Goal: Transaction & Acquisition: Purchase product/service

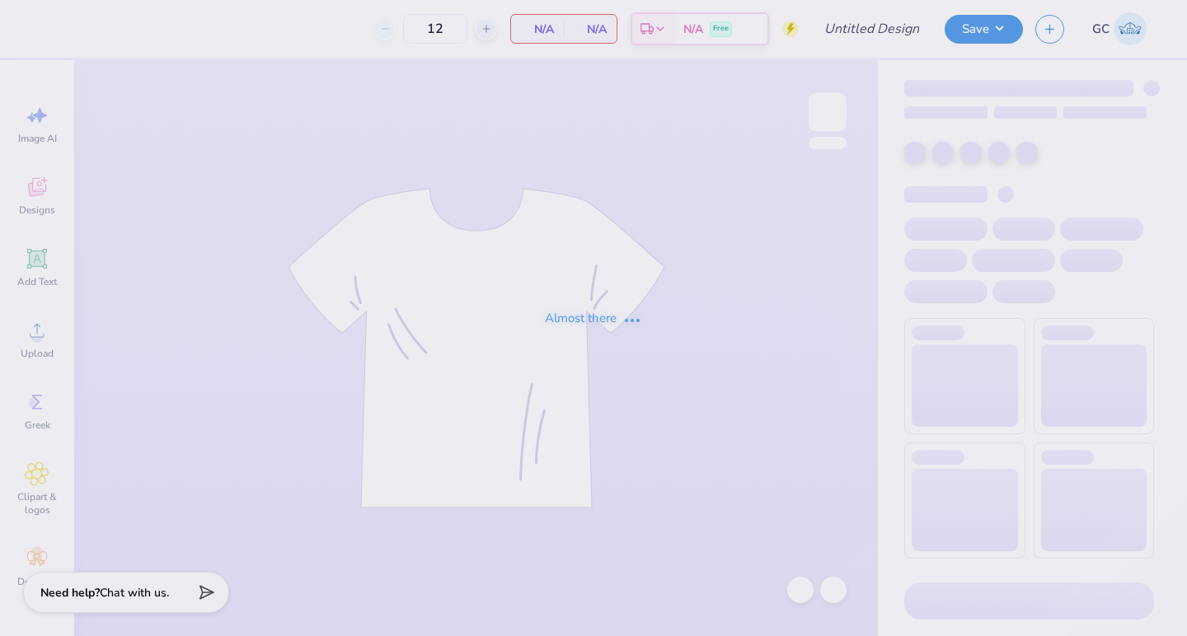
type input "PKS Parents Weekend"
type input "24"
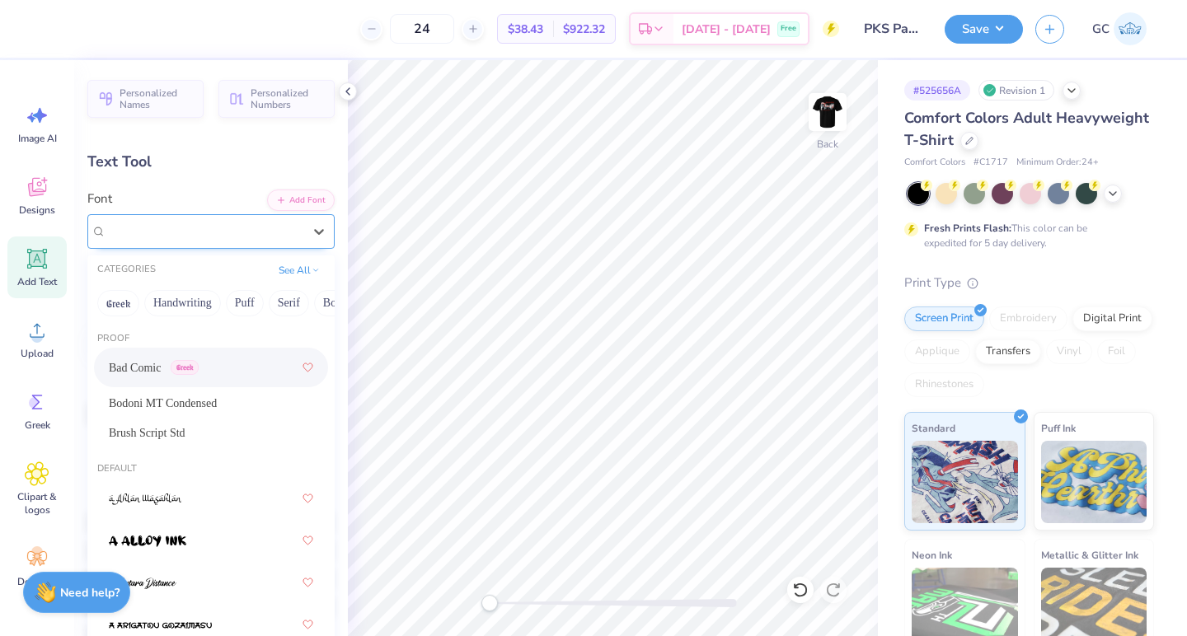
click at [243, 219] on div "Bad Comic Greek" at bounding box center [204, 231] width 199 height 26
click at [176, 309] on button "Handwriting" at bounding box center [182, 303] width 77 height 26
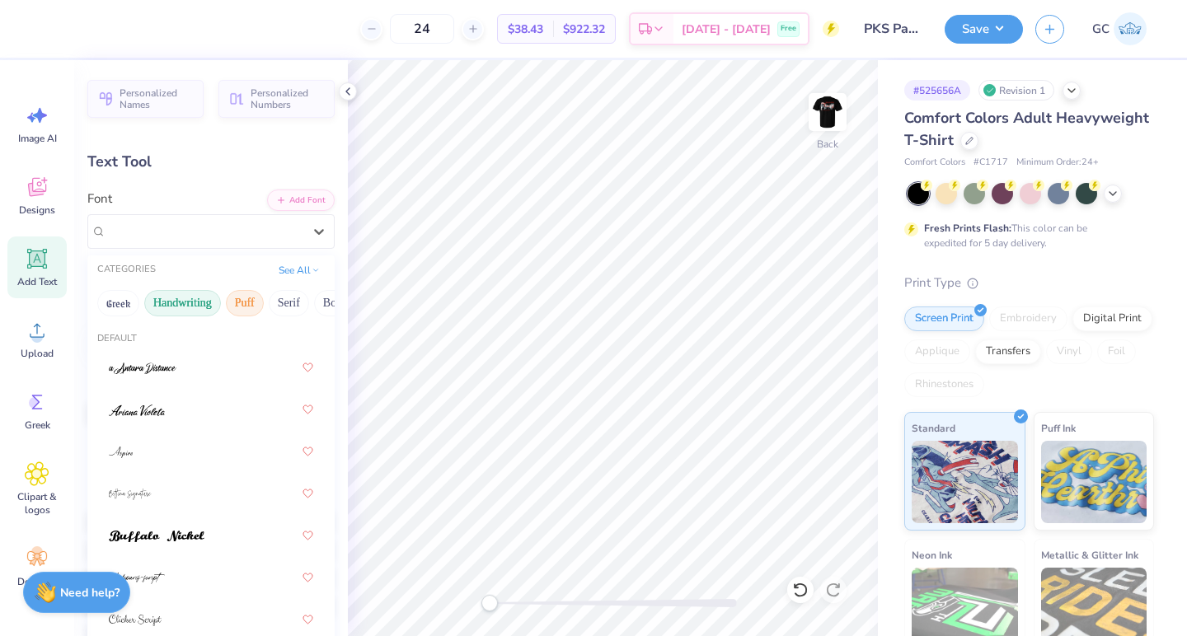
click at [256, 298] on button "Puff" at bounding box center [245, 303] width 38 height 26
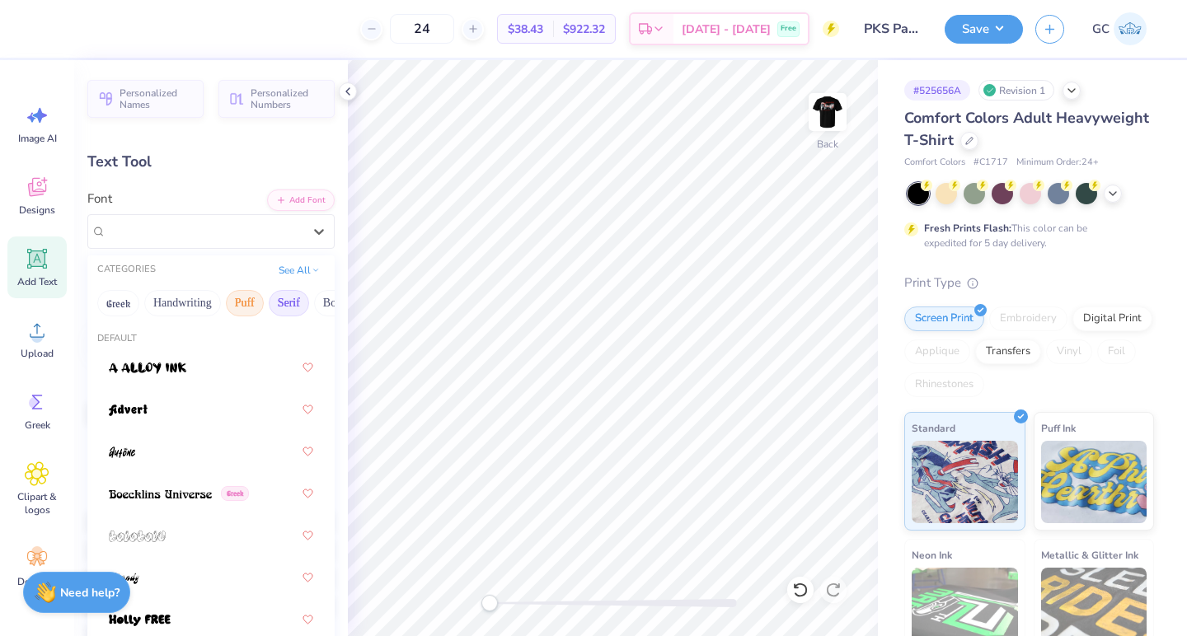
click at [280, 299] on button "Serif" at bounding box center [289, 303] width 40 height 26
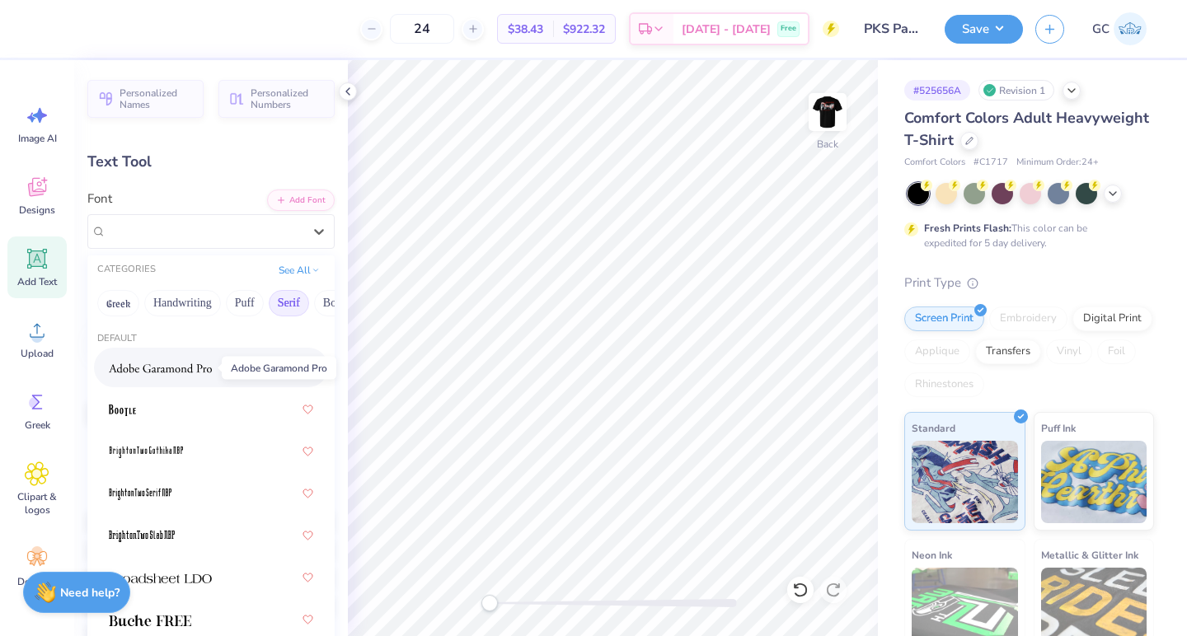
click at [169, 366] on img at bounding box center [160, 369] width 103 height 12
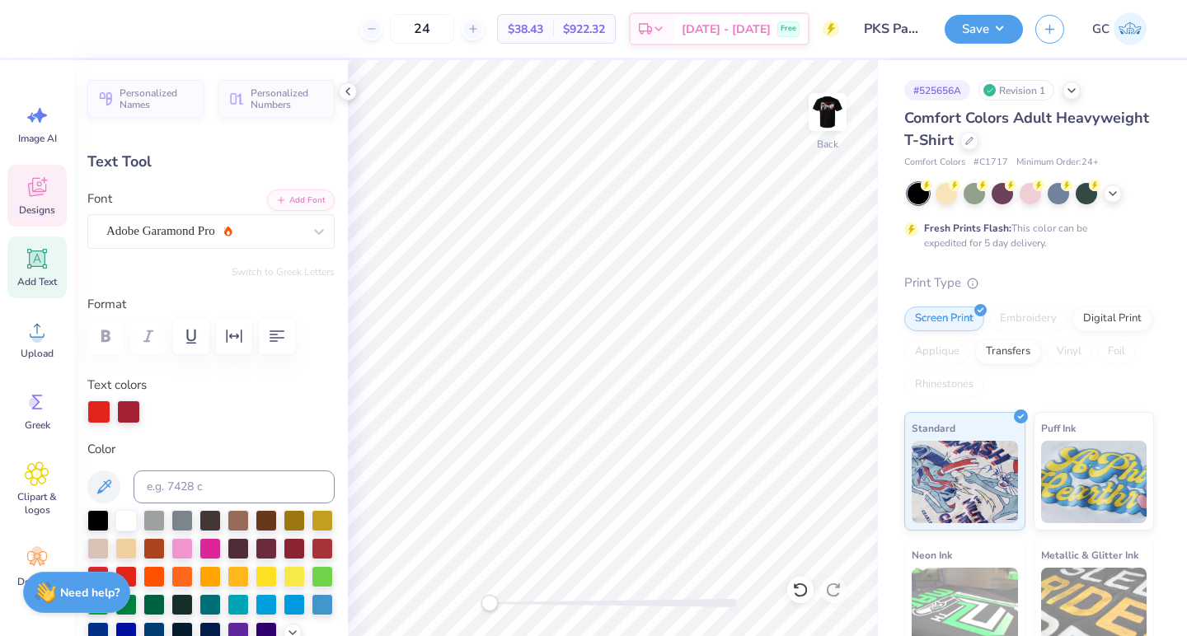
click at [35, 179] on icon at bounding box center [37, 187] width 25 height 25
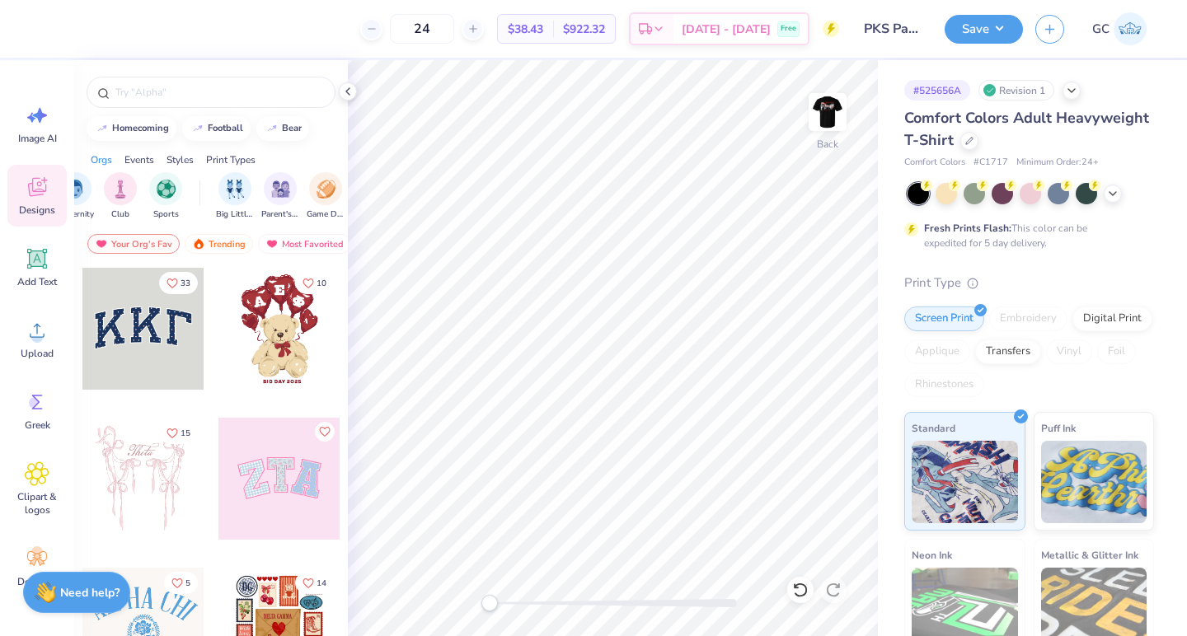
scroll to position [0, 77]
click at [275, 190] on img "filter for Parent's Weekend" at bounding box center [276, 189] width 19 height 19
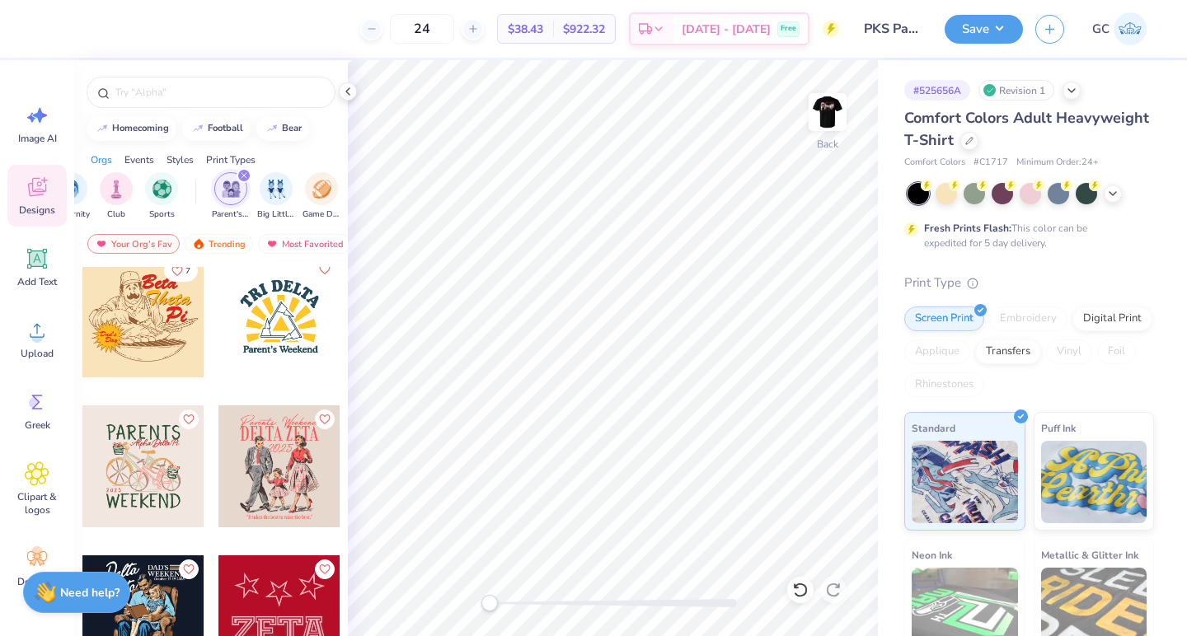
scroll to position [1964, 0]
click at [35, 261] on icon at bounding box center [38, 259] width 16 height 16
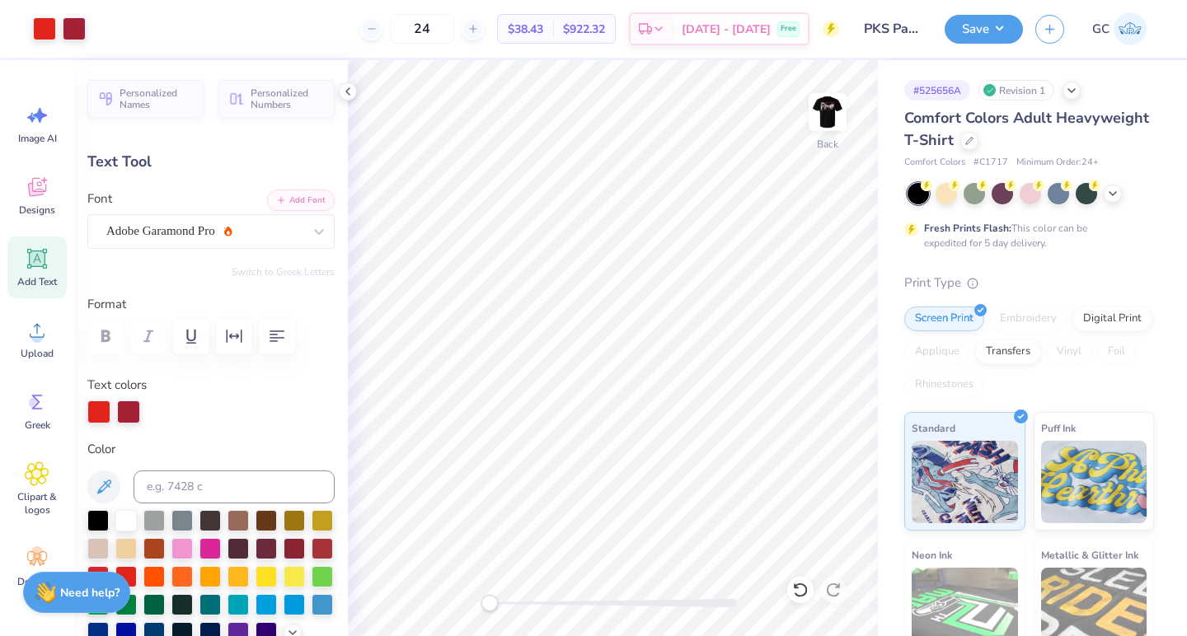
type input "3.80"
type input "1.76"
type input "3.56"
click at [200, 234] on div "Adobe Garamond Pro" at bounding box center [204, 231] width 199 height 26
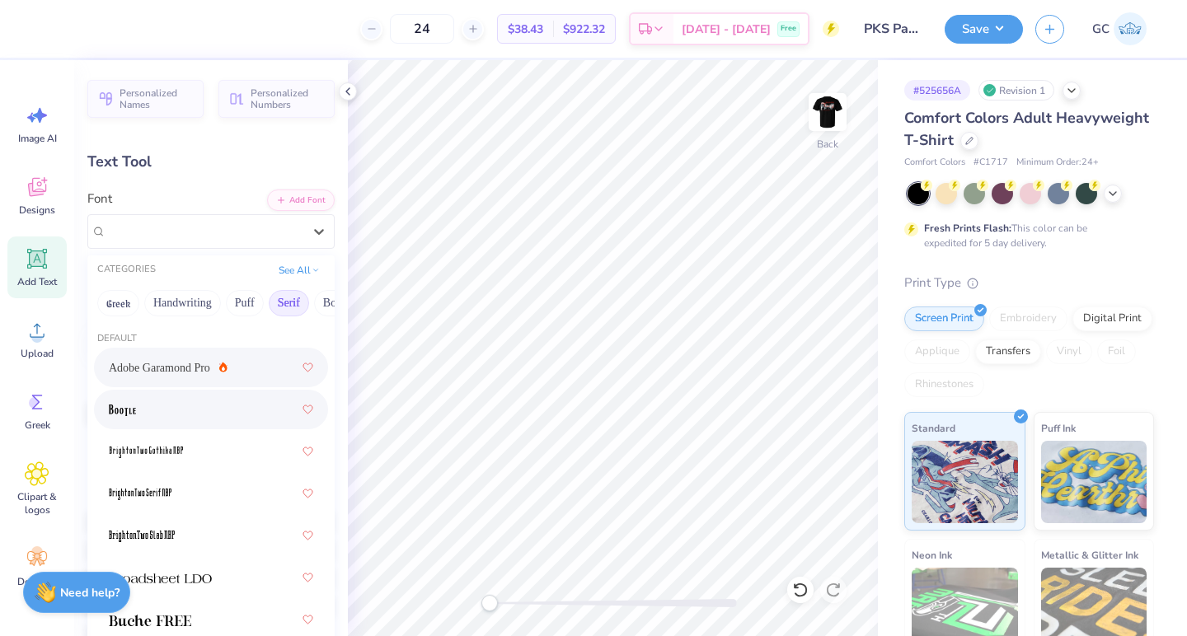
click at [165, 411] on div at bounding box center [211, 410] width 204 height 30
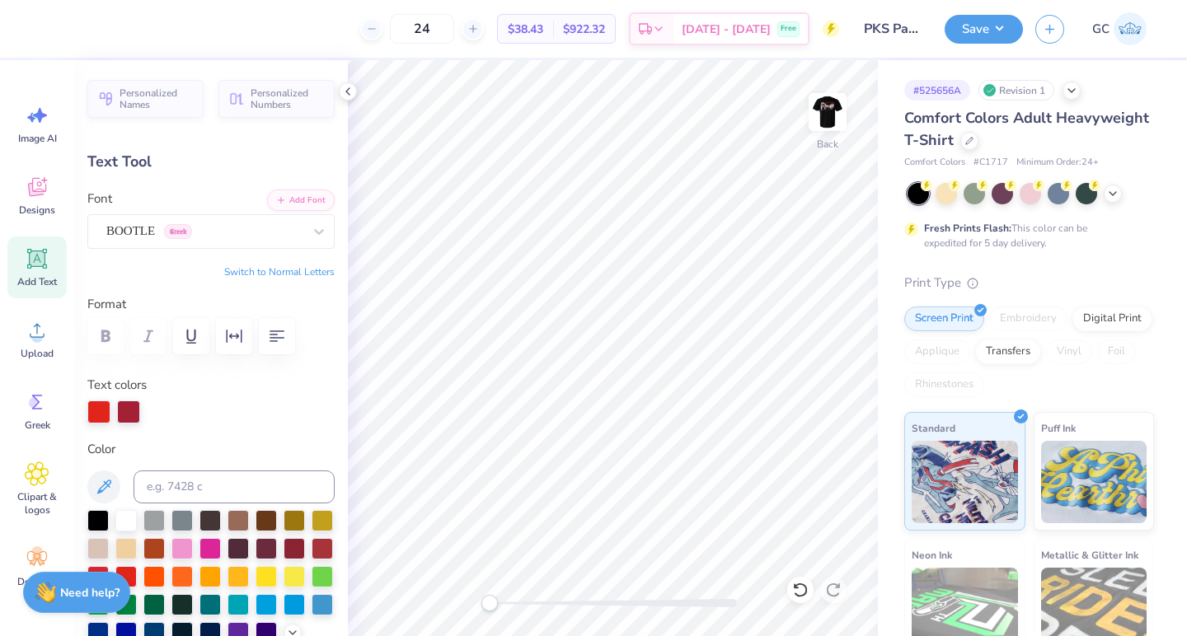
click at [282, 269] on button "Switch to Normal Letters" at bounding box center [279, 271] width 110 height 13
click at [321, 272] on button "Switch to Greek Letters" at bounding box center [283, 271] width 103 height 13
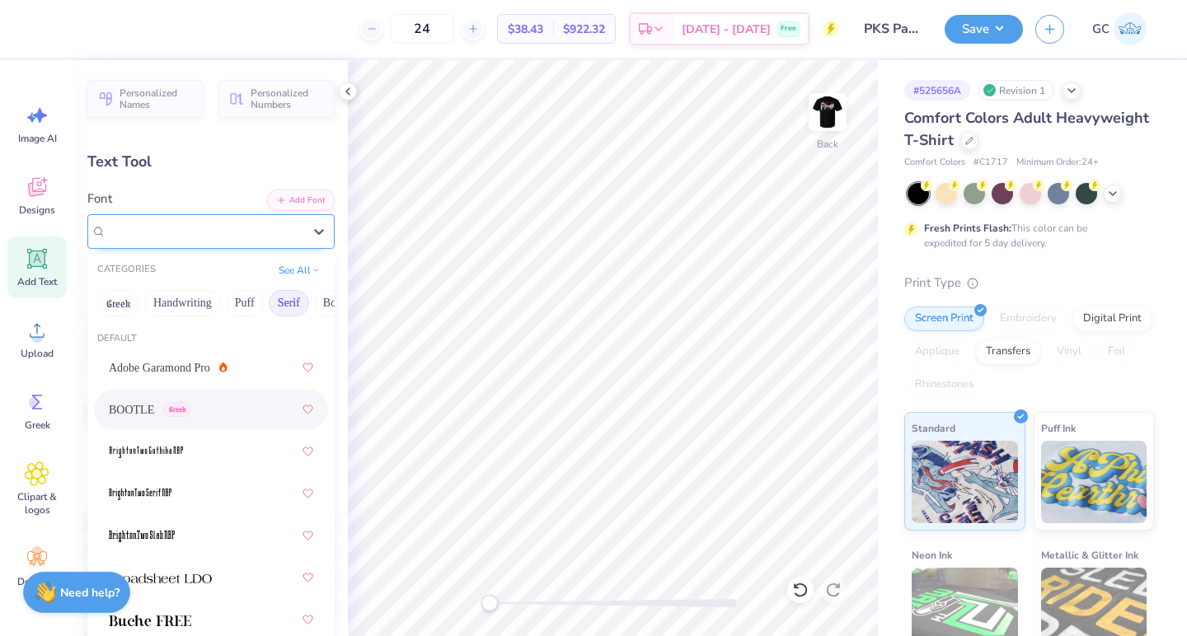
click at [303, 232] on div "BOOTLE Greek" at bounding box center [204, 231] width 199 height 26
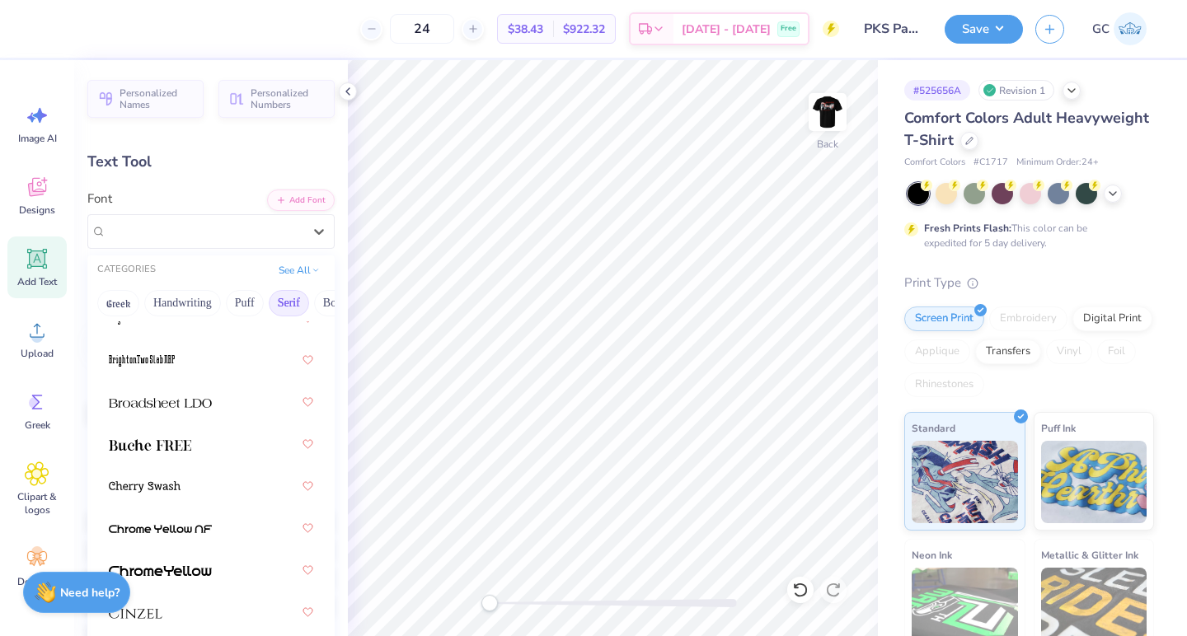
scroll to position [199, 0]
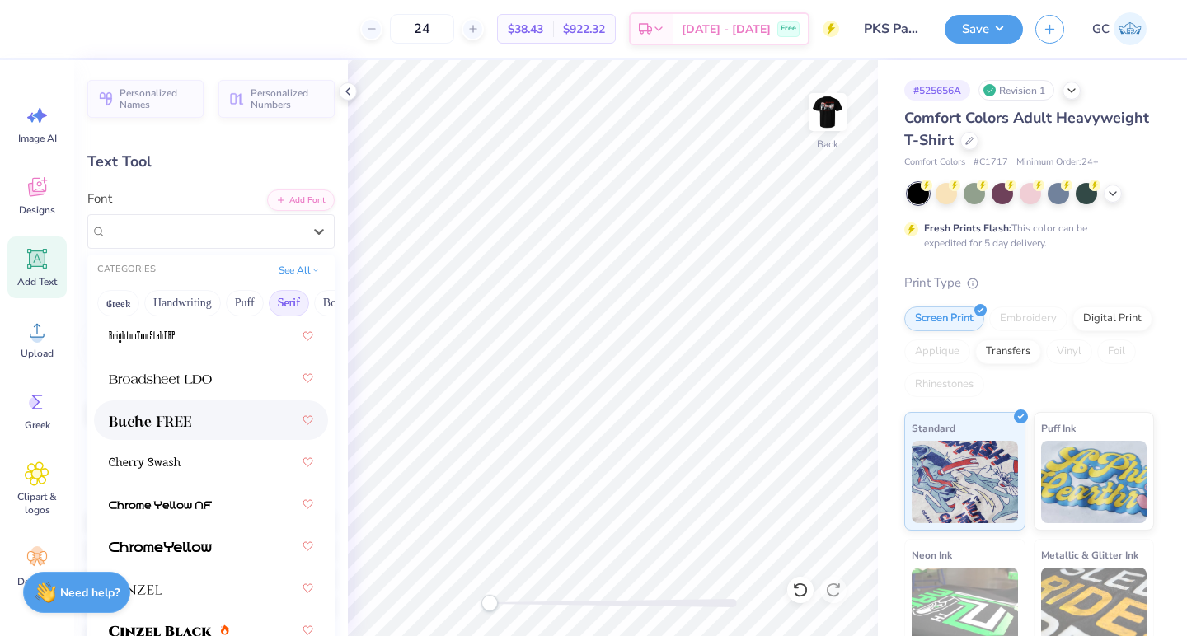
click at [166, 429] on div at bounding box center [211, 421] width 204 height 30
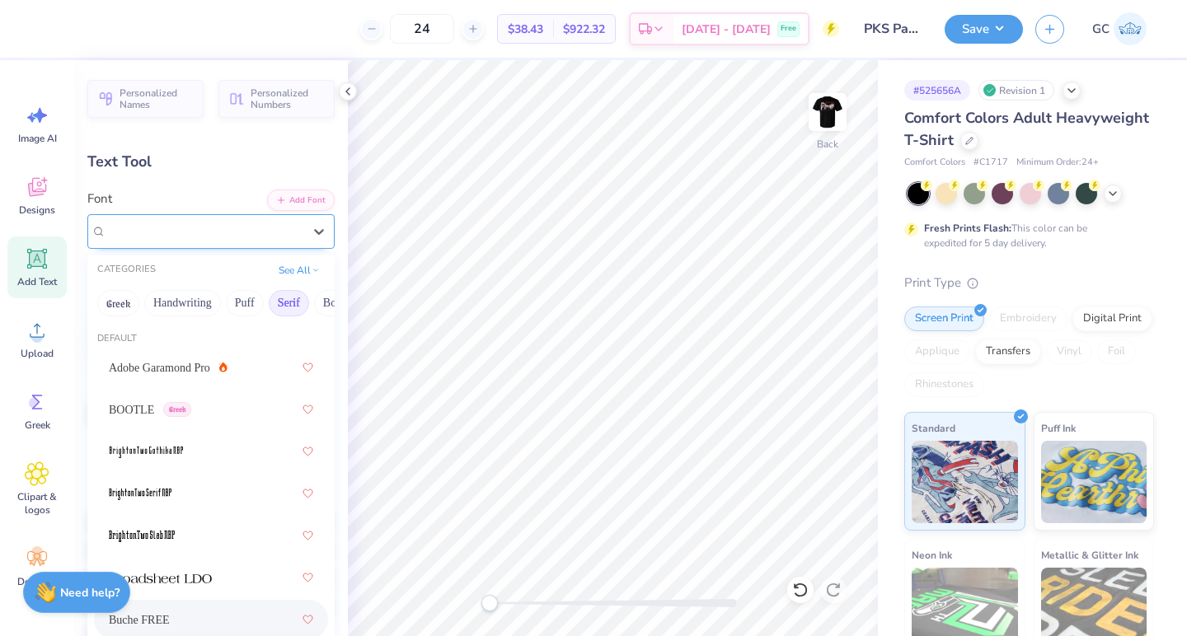
click at [242, 237] on div "Buche FREE" at bounding box center [204, 231] width 199 height 26
click at [93, 307] on div "Greek Handwriting Puff Serif Bold Calligraphy Retro Sans Serif Minimal Fantasy …" at bounding box center [210, 303] width 247 height 36
click at [111, 307] on button "Greek" at bounding box center [118, 303] width 42 height 26
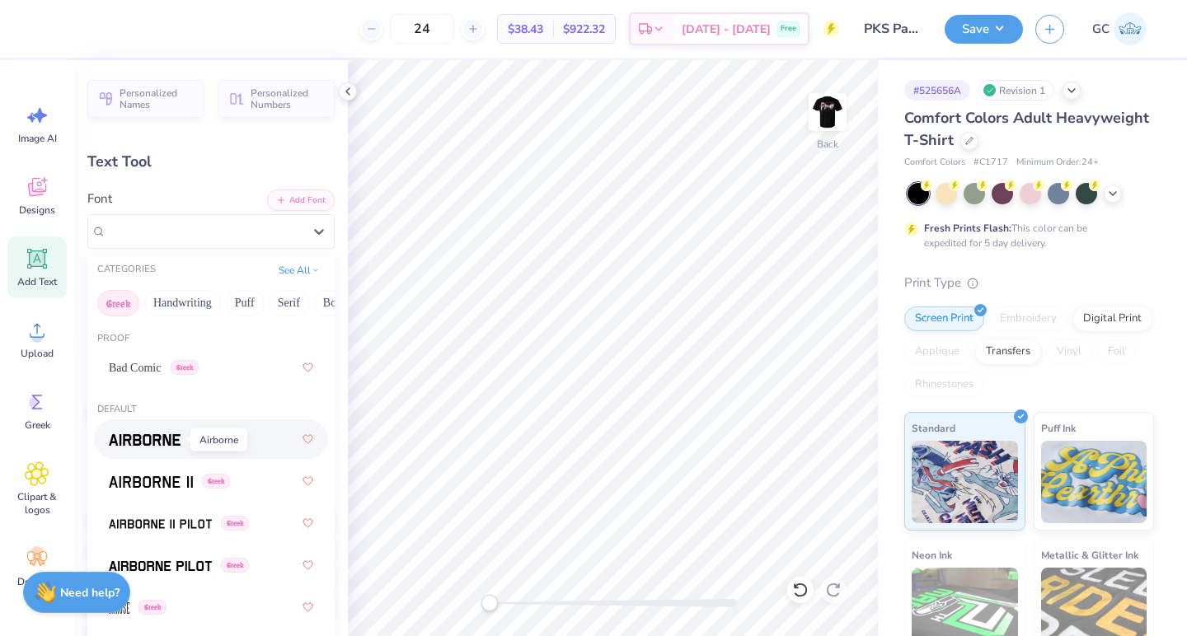
click at [151, 436] on img at bounding box center [145, 440] width 72 height 12
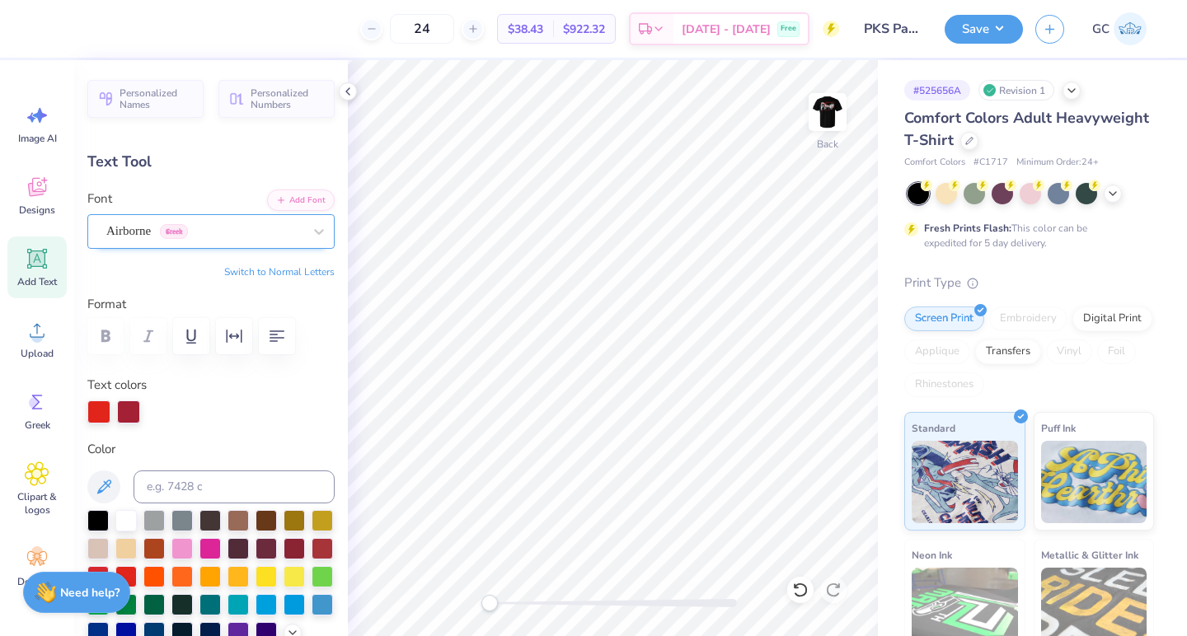
click at [249, 237] on div "Airborne Greek" at bounding box center [204, 231] width 199 height 26
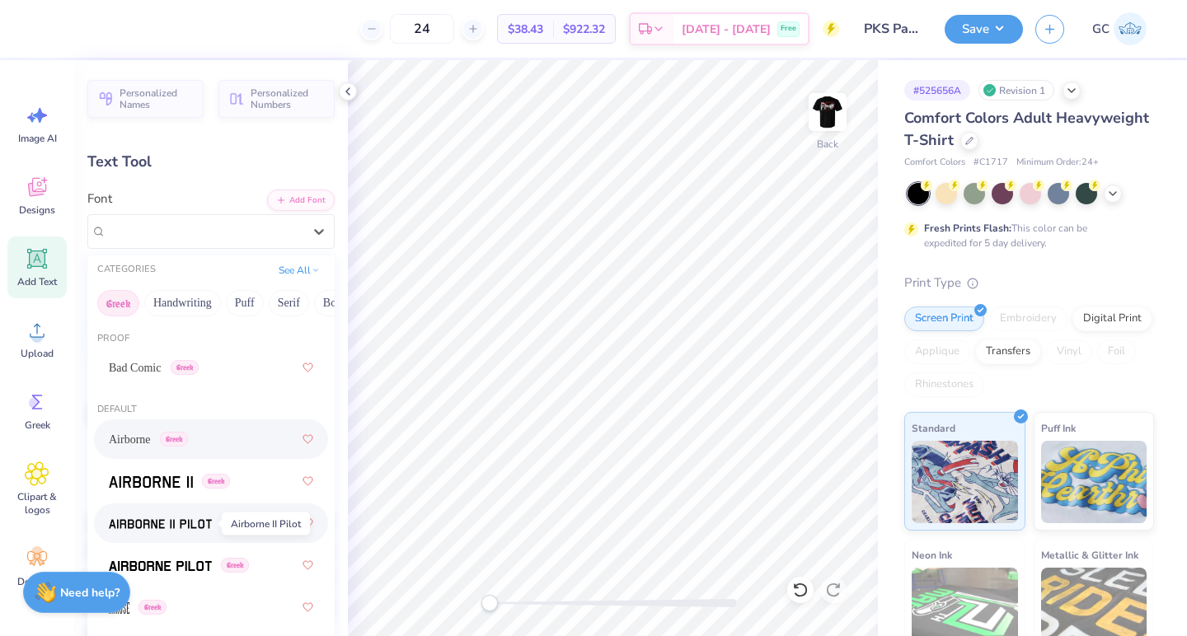
click at [149, 523] on img at bounding box center [160, 524] width 103 height 12
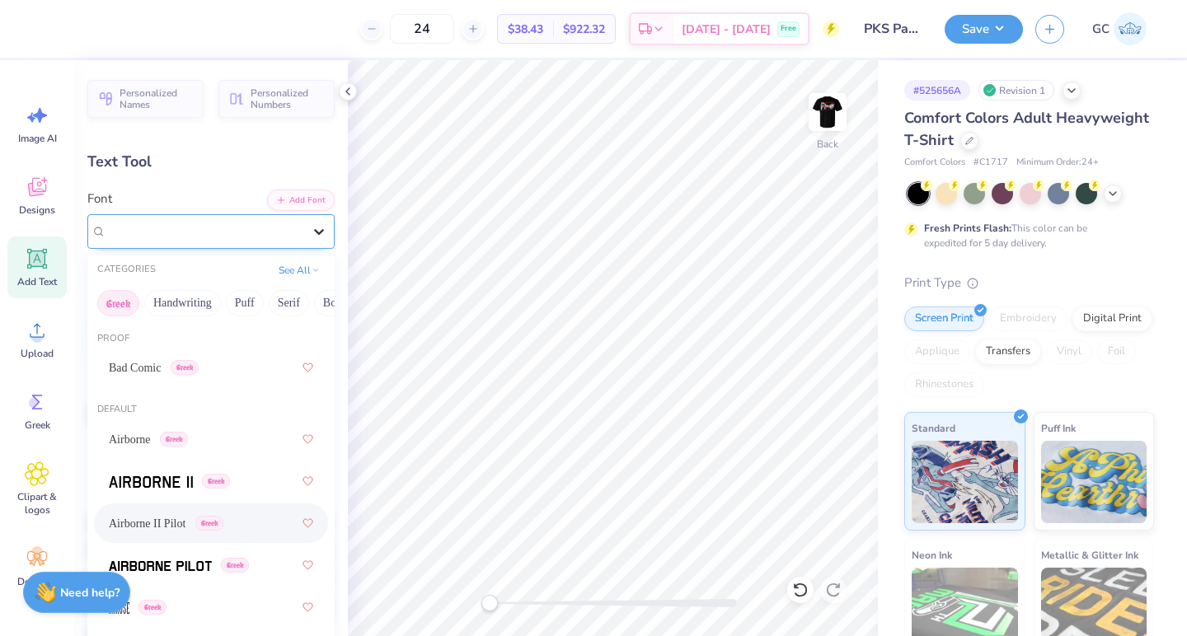
click at [306, 234] on div at bounding box center [319, 232] width 30 height 30
click at [163, 484] on img at bounding box center [151, 482] width 84 height 12
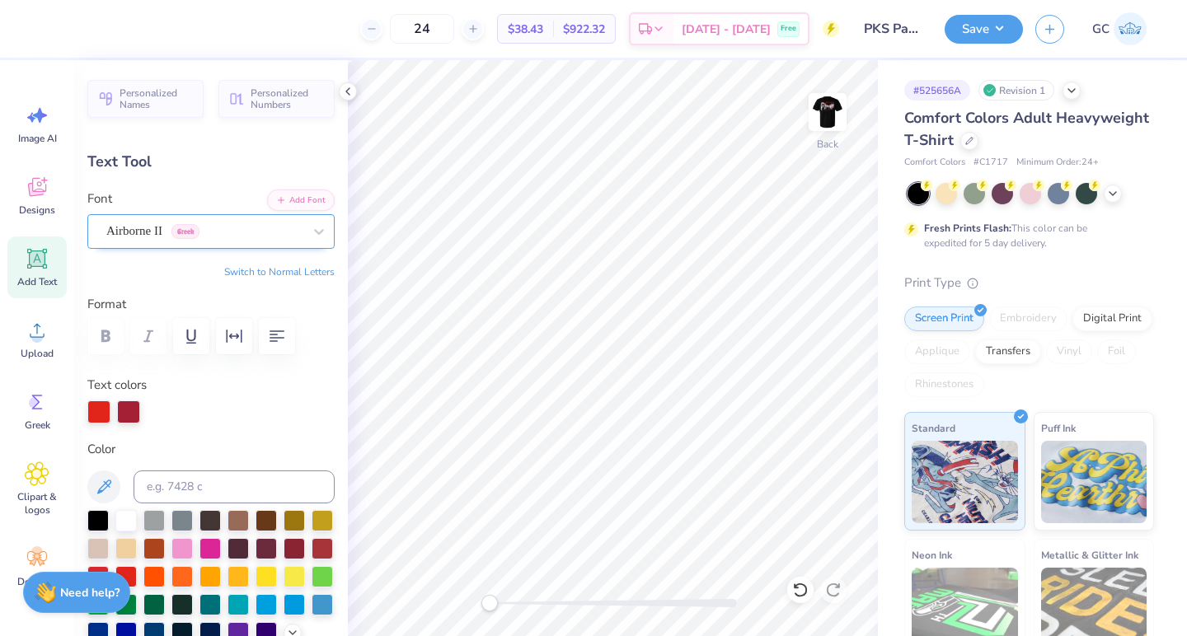
click at [297, 241] on div at bounding box center [204, 231] width 196 height 22
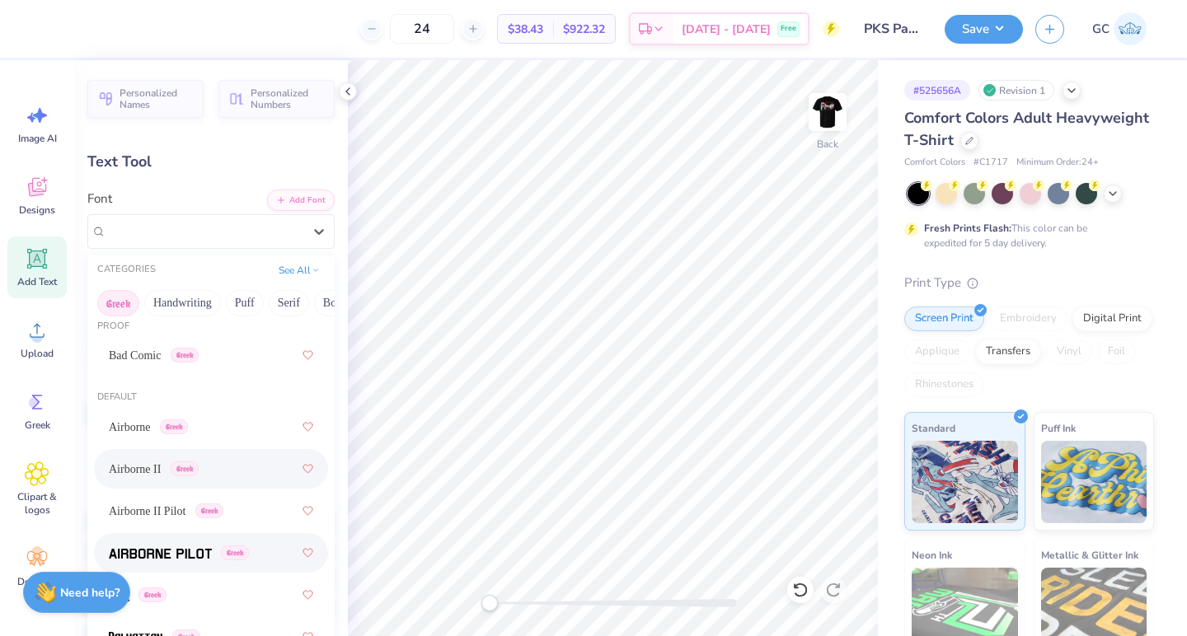
scroll to position [7, 0]
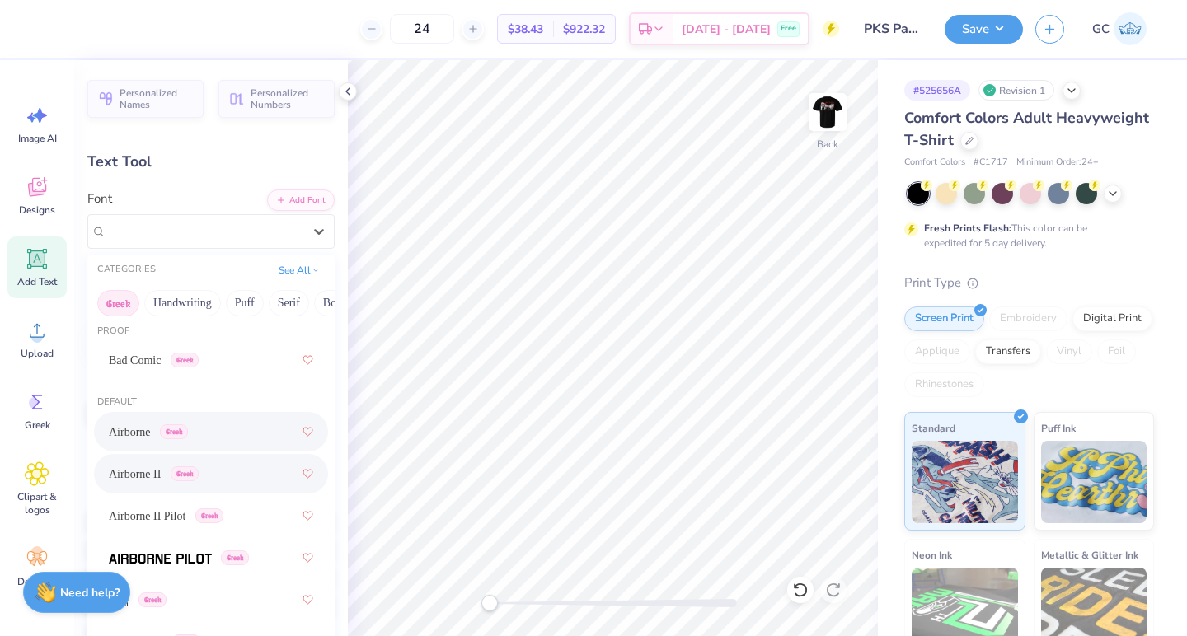
click at [137, 429] on span "Airborne" at bounding box center [130, 432] width 42 height 17
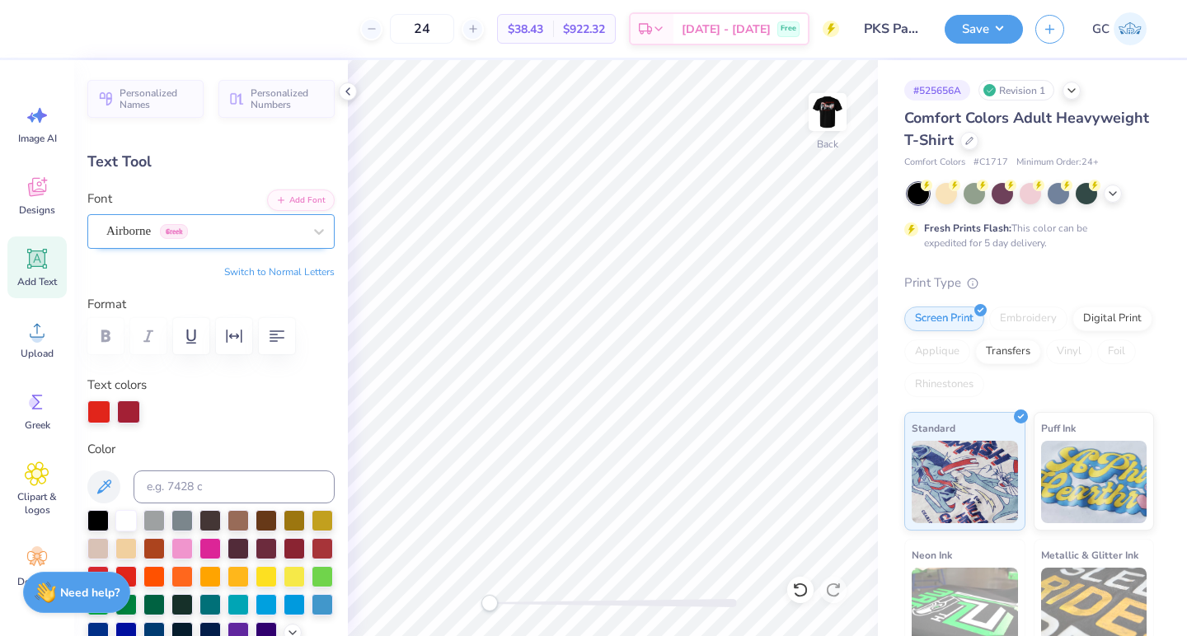
click at [273, 237] on div "Airborne Greek" at bounding box center [204, 231] width 199 height 26
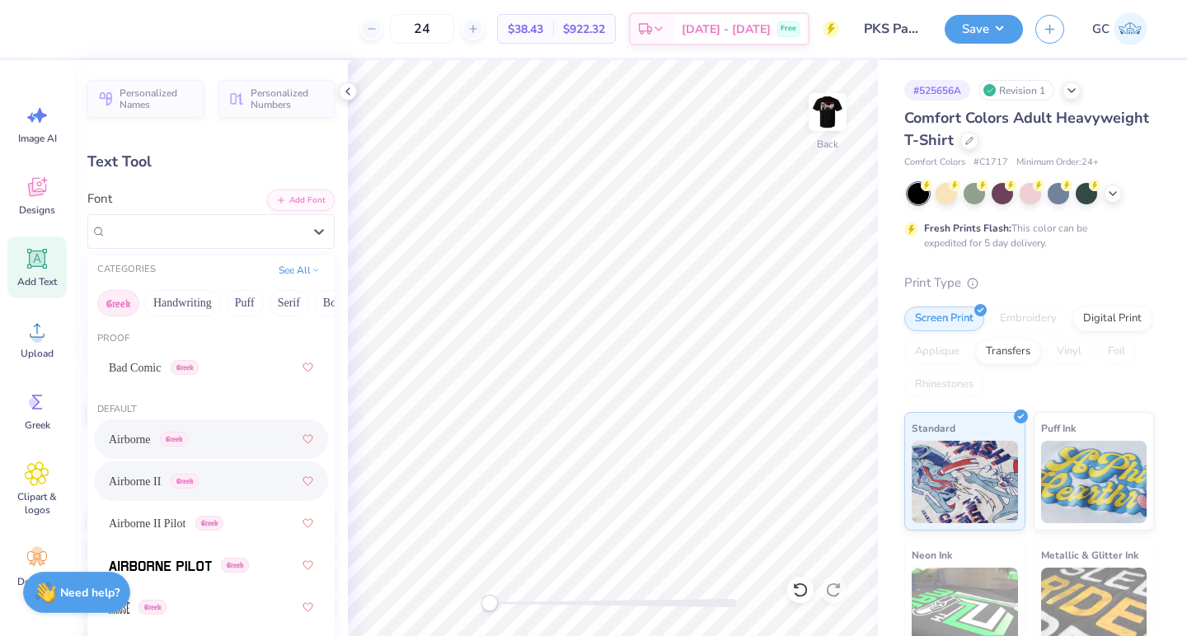
click at [146, 488] on span "Airborne II" at bounding box center [135, 481] width 52 height 17
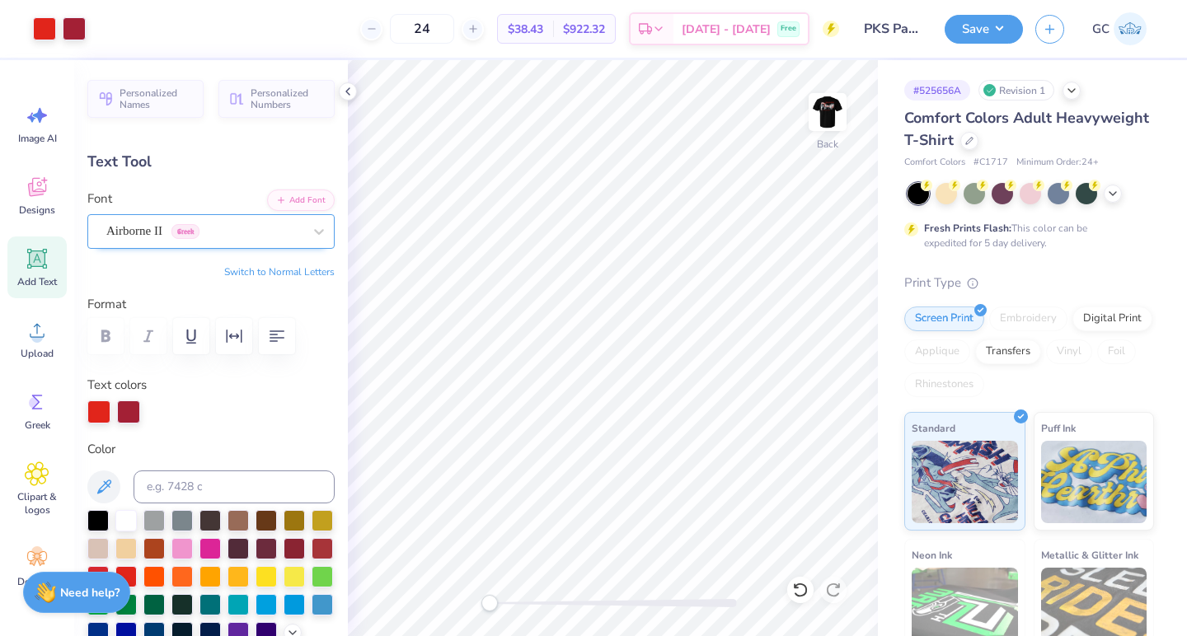
click at [253, 224] on div "Airborne II Greek" at bounding box center [204, 231] width 199 height 26
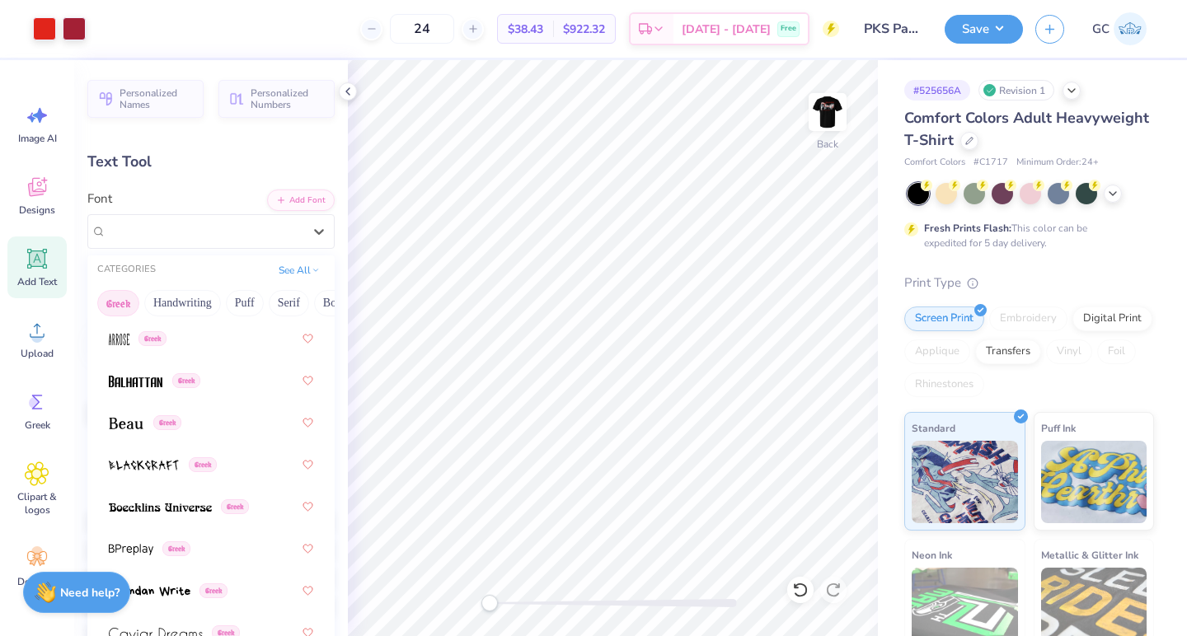
scroll to position [270, 0]
click at [119, 414] on span at bounding box center [126, 421] width 35 height 17
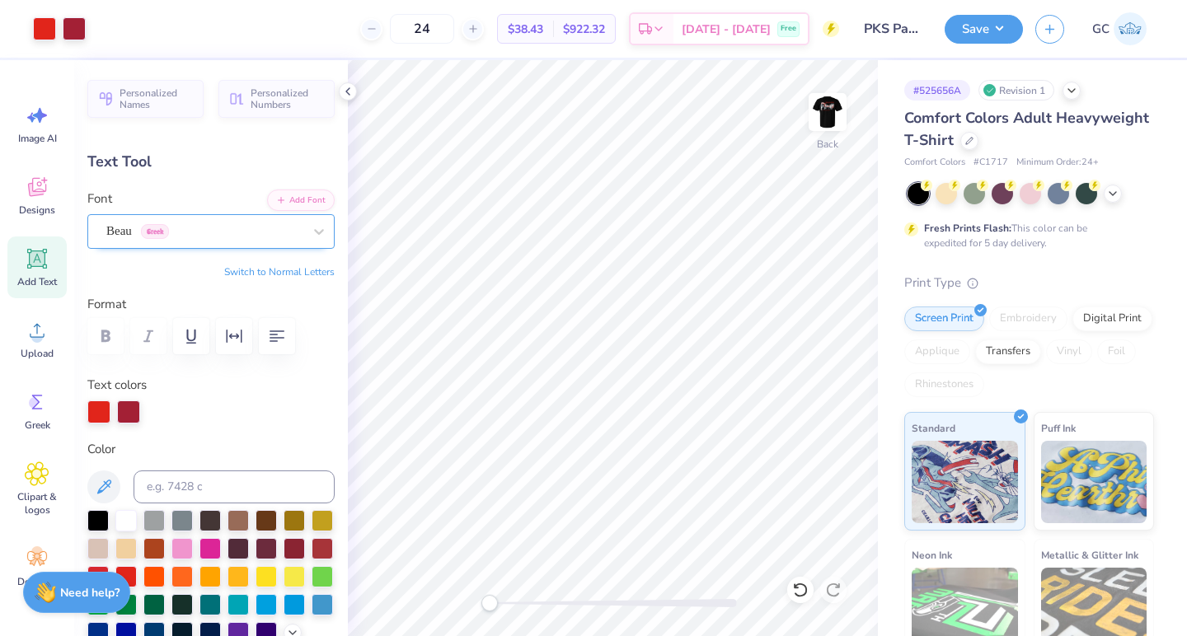
click at [238, 246] on div "Beau Greek" at bounding box center [210, 231] width 247 height 35
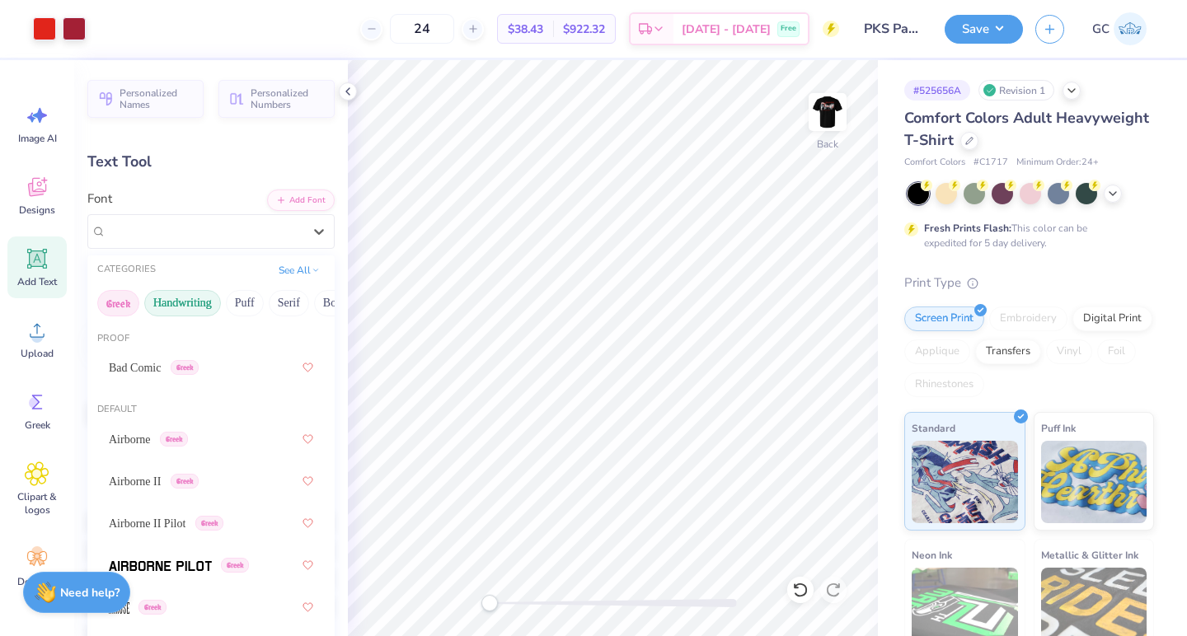
click at [183, 296] on button "Handwriting" at bounding box center [182, 303] width 77 height 26
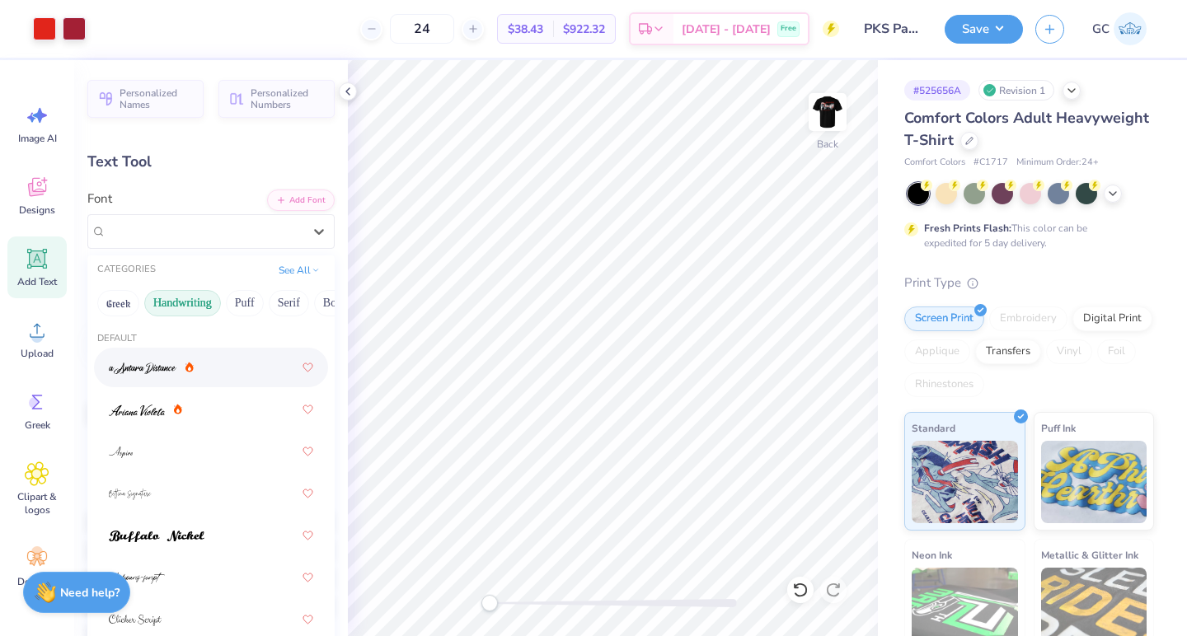
click at [132, 374] on span at bounding box center [143, 367] width 68 height 17
click at [285, 235] on div "a Antara Distance" at bounding box center [204, 231] width 199 height 26
click at [105, 299] on button "Greek" at bounding box center [118, 303] width 42 height 26
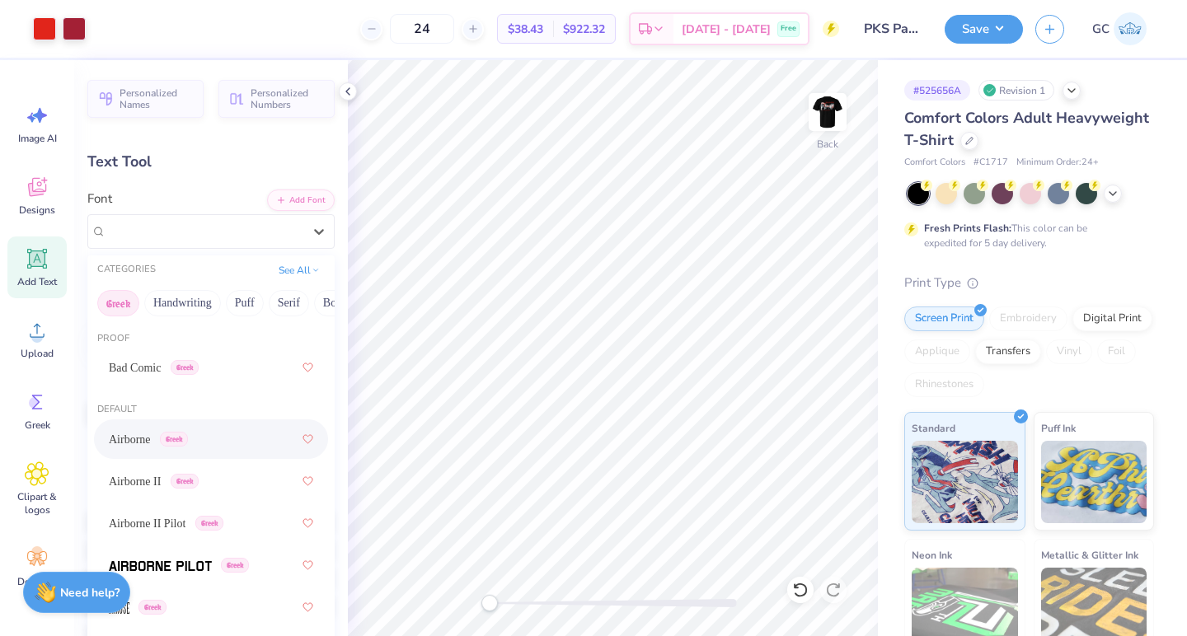
click at [125, 446] on span "Airborne" at bounding box center [130, 439] width 42 height 17
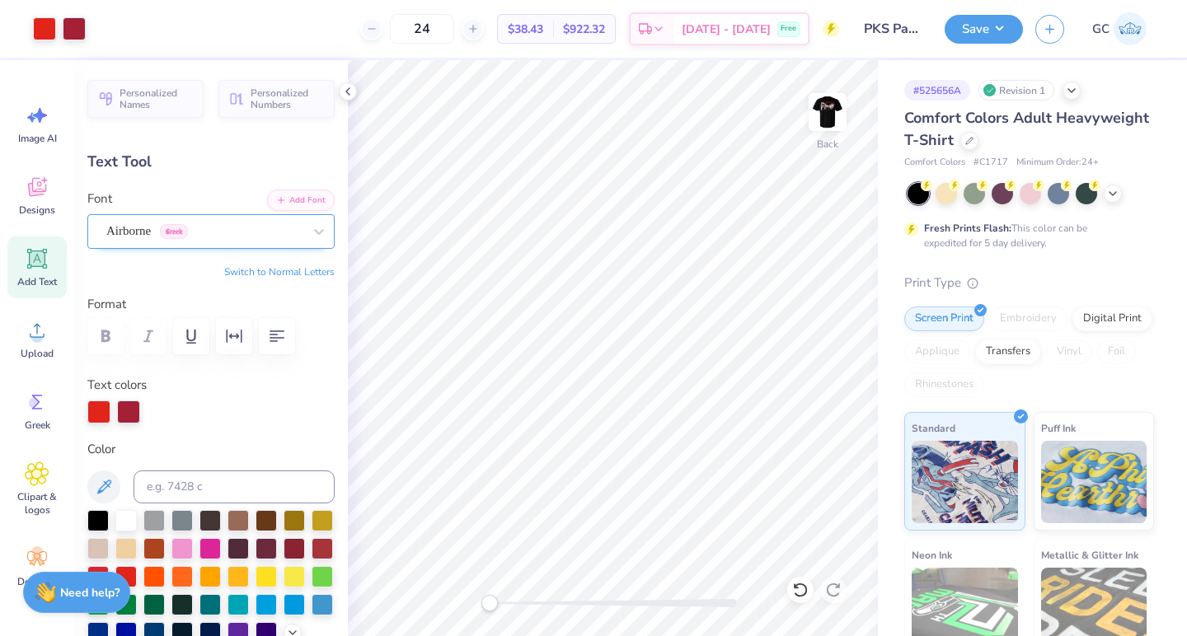
click at [213, 230] on div "Airborne Greek" at bounding box center [204, 231] width 199 height 26
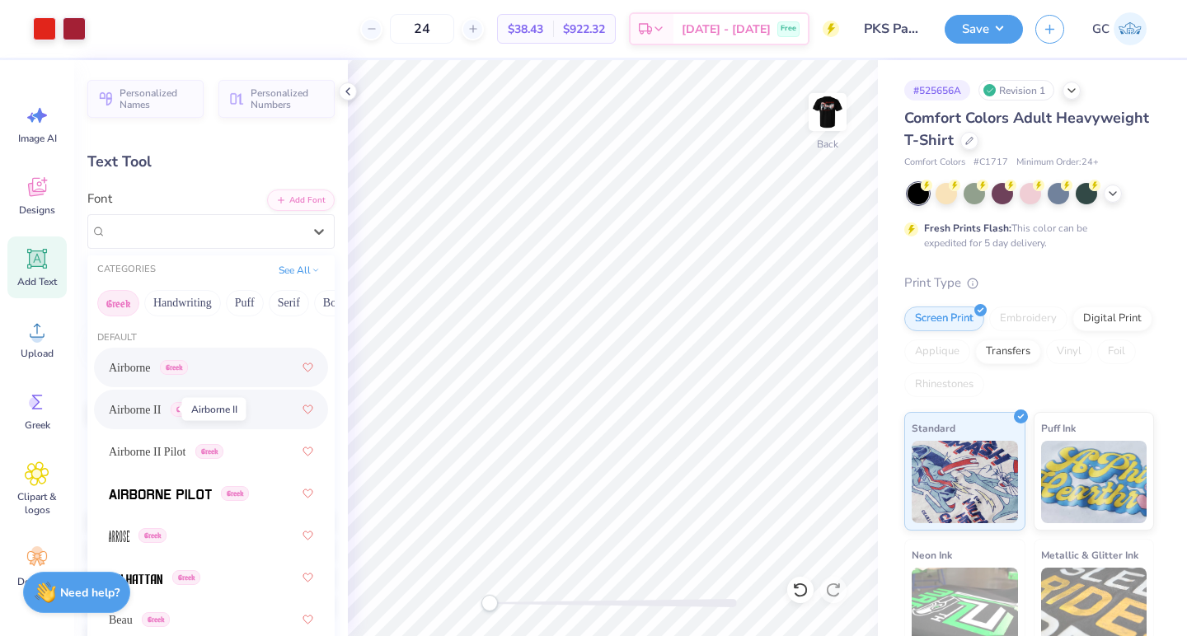
scroll to position [74, 0]
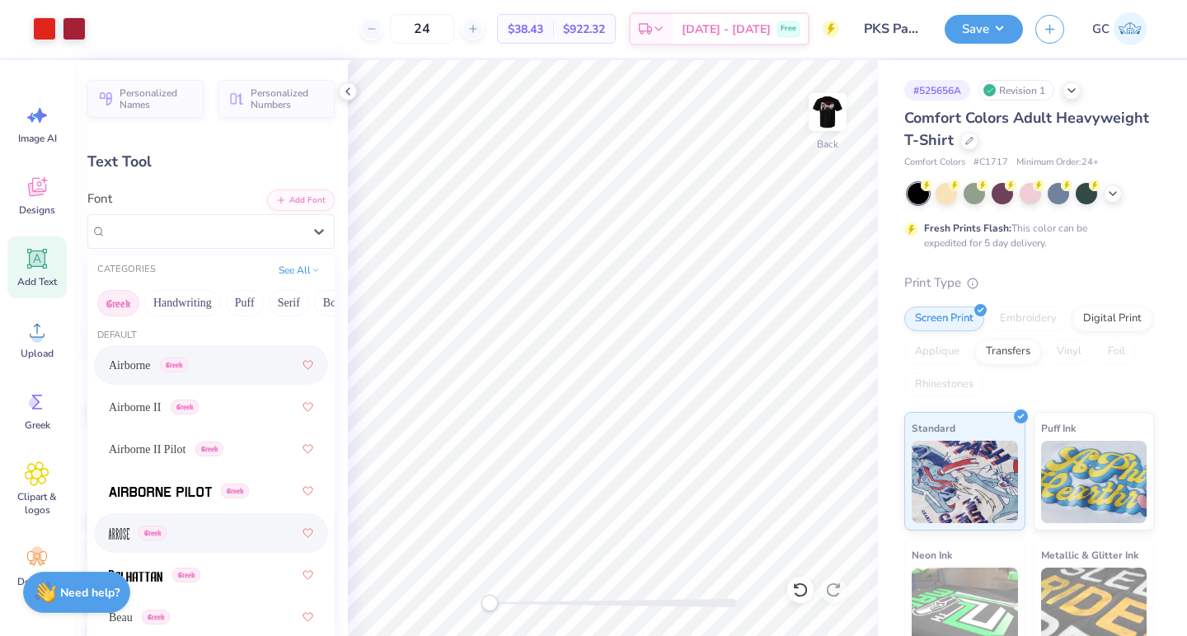
click at [118, 535] on img at bounding box center [119, 534] width 21 height 12
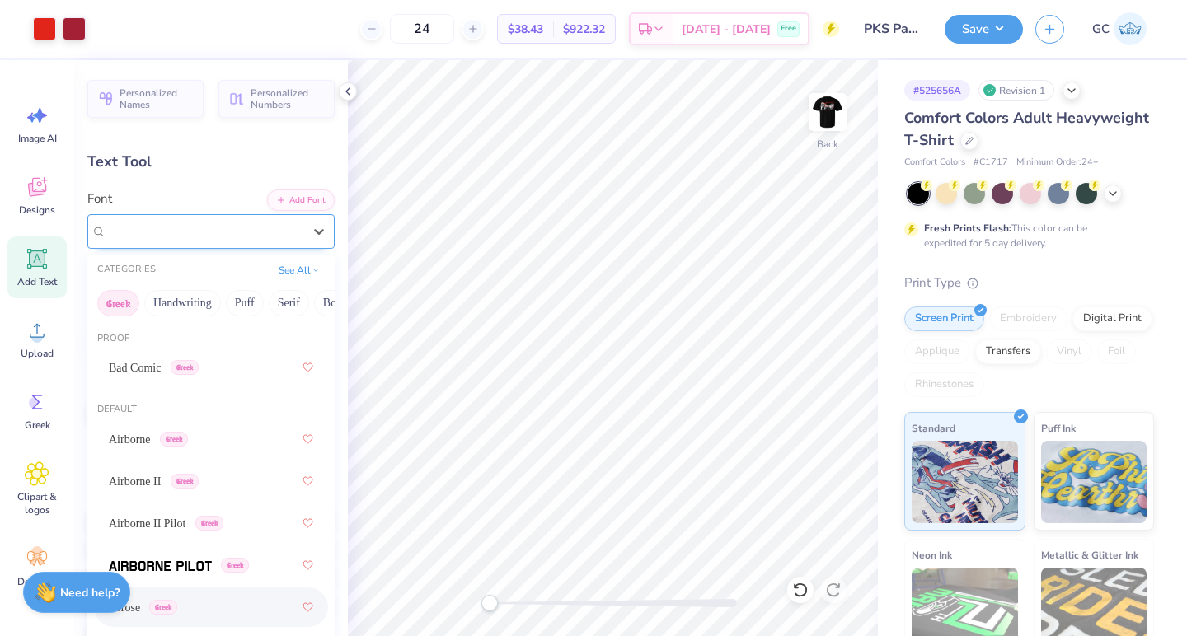
click at [239, 244] on div "Arrose Greek" at bounding box center [210, 231] width 247 height 35
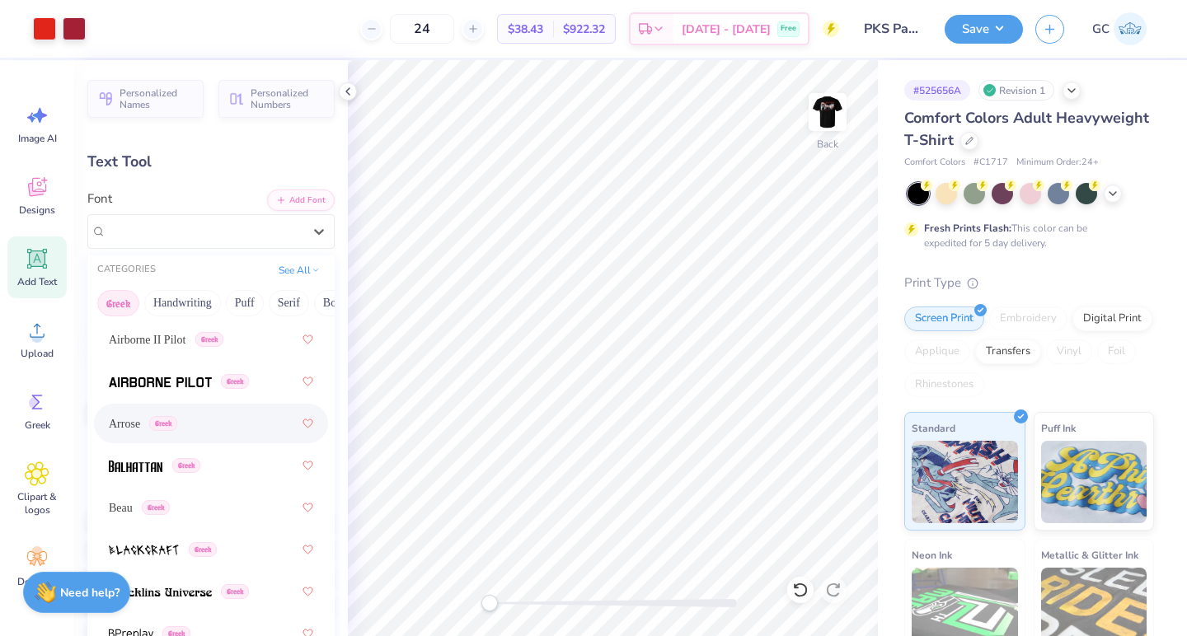
scroll to position [202, 0]
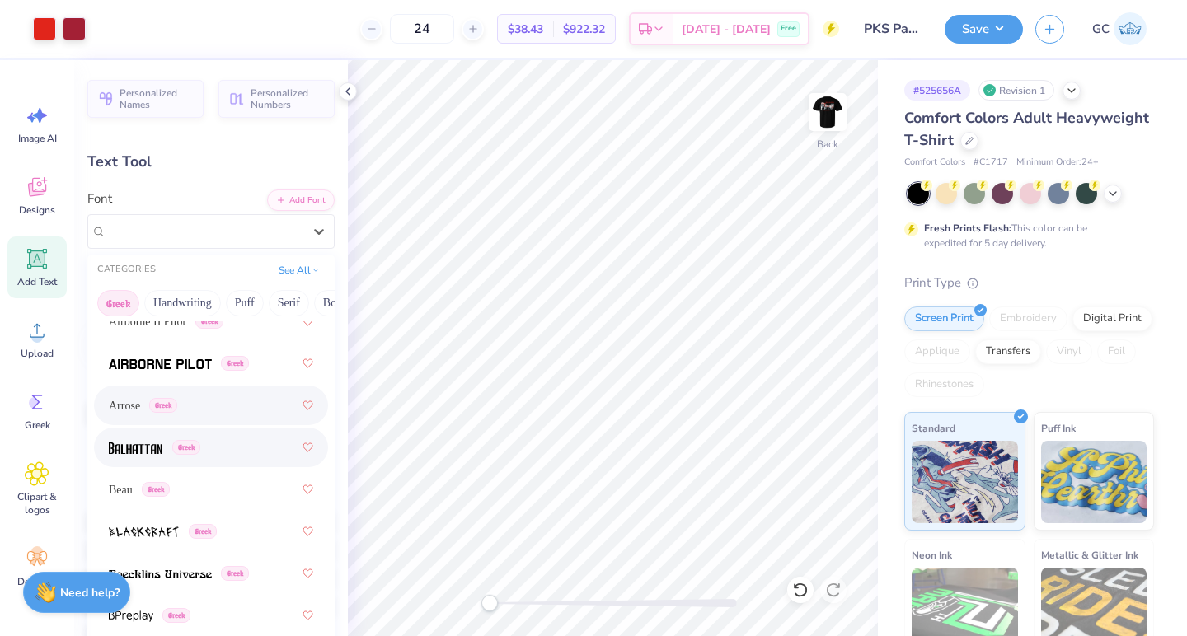
click at [150, 456] on span at bounding box center [136, 447] width 54 height 17
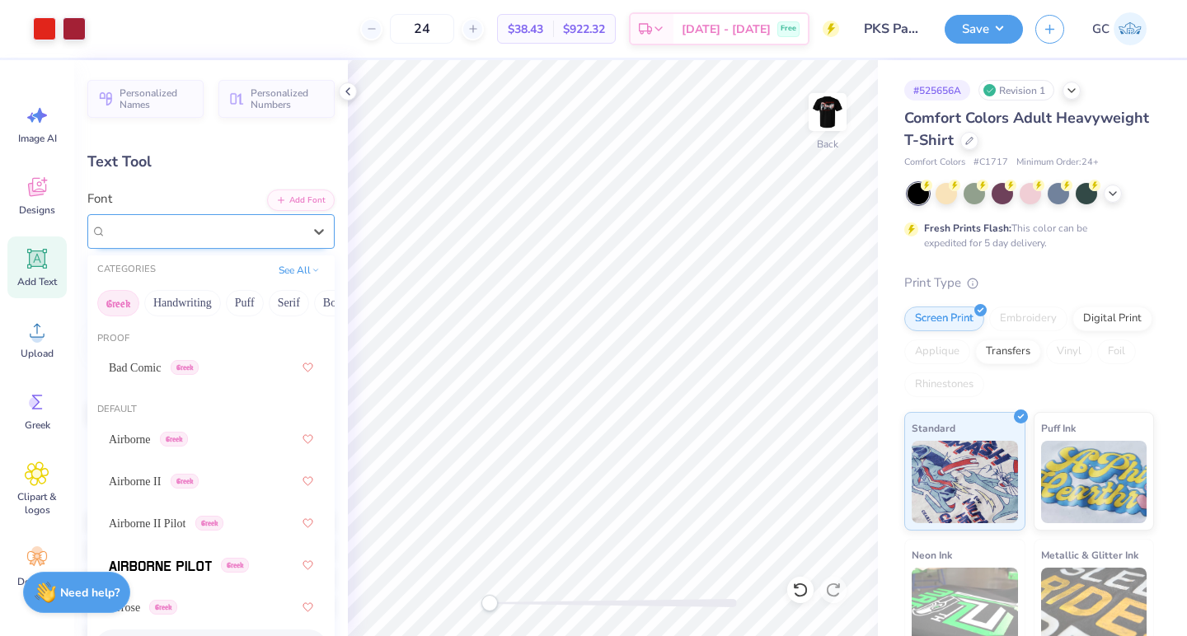
click at [253, 236] on div "Balhattan Greek" at bounding box center [204, 231] width 199 height 26
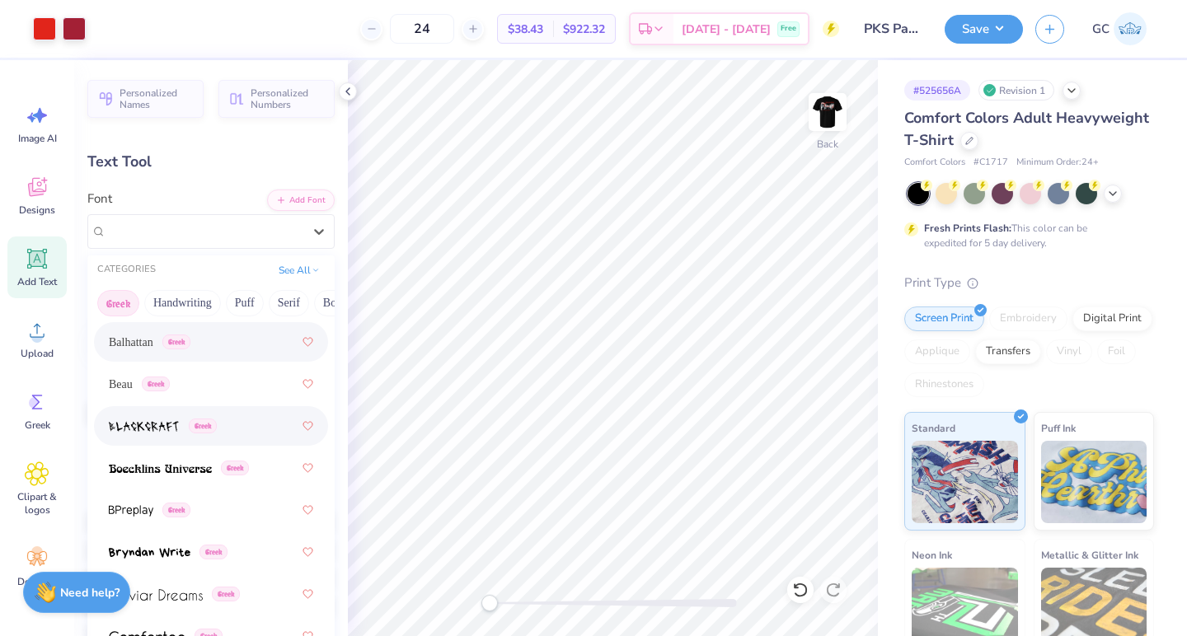
scroll to position [305, 0]
click at [149, 438] on div "Greek" at bounding box center [211, 429] width 204 height 30
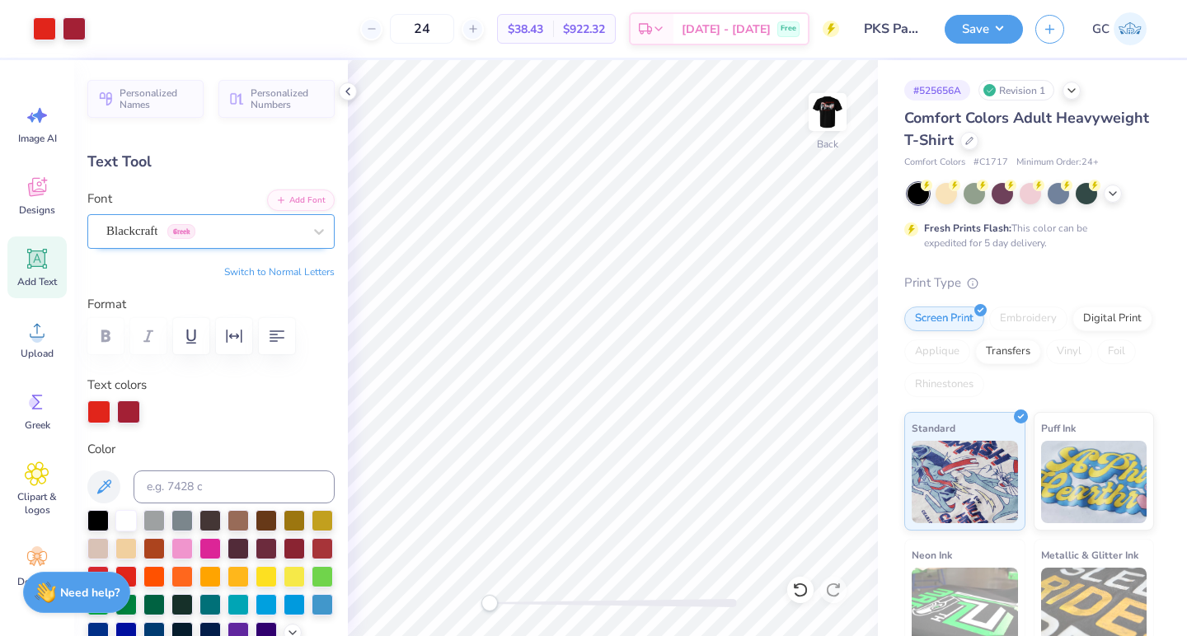
click at [296, 230] on div "Blackcraft Greek" at bounding box center [204, 231] width 199 height 26
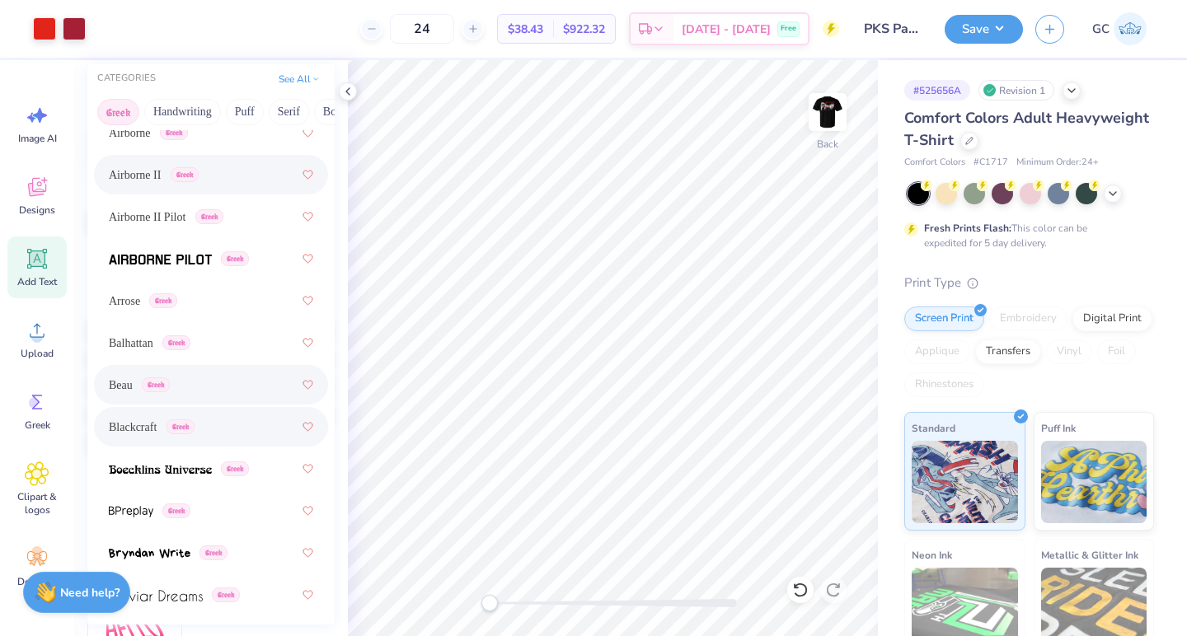
scroll to position [116, 0]
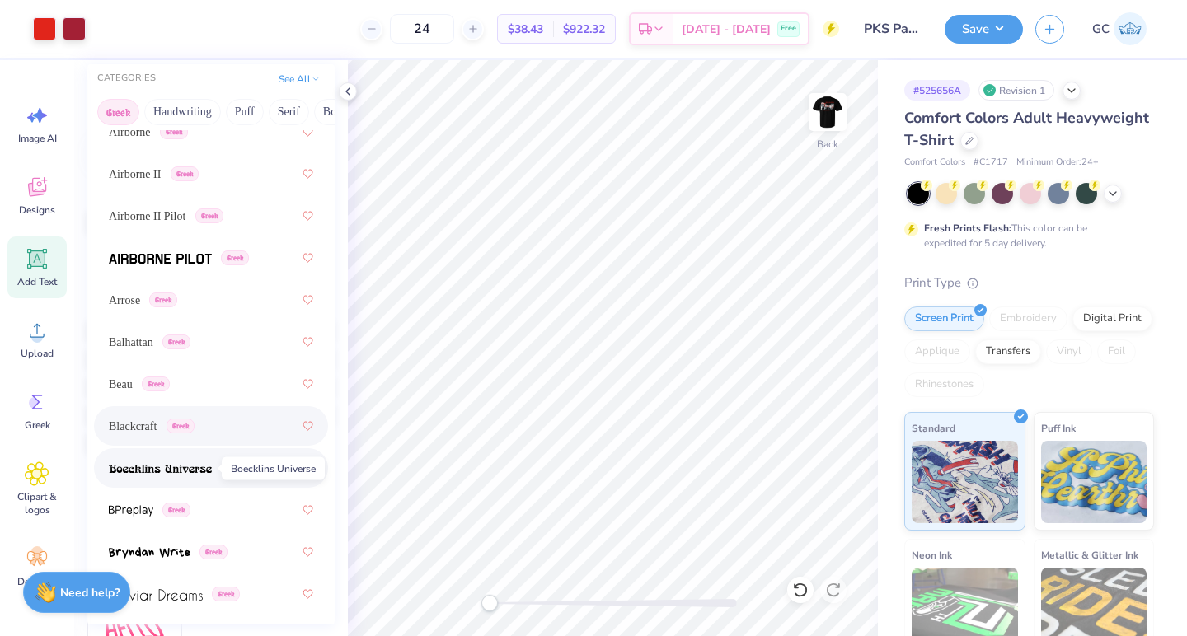
click at [176, 462] on span at bounding box center [160, 468] width 103 height 17
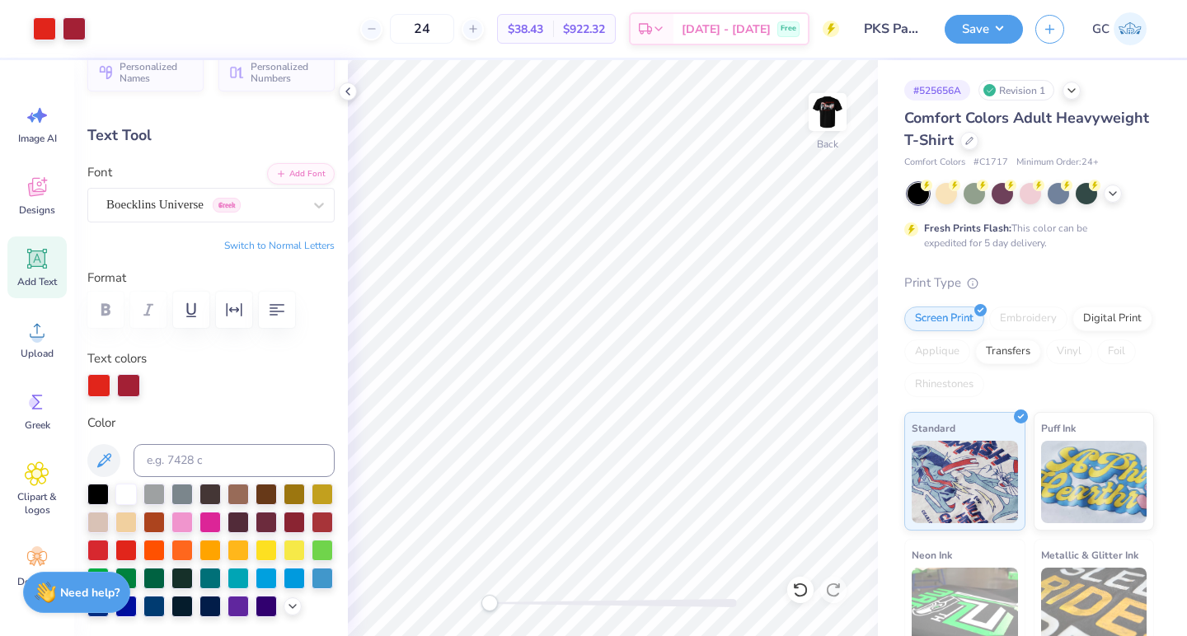
scroll to position [0, 0]
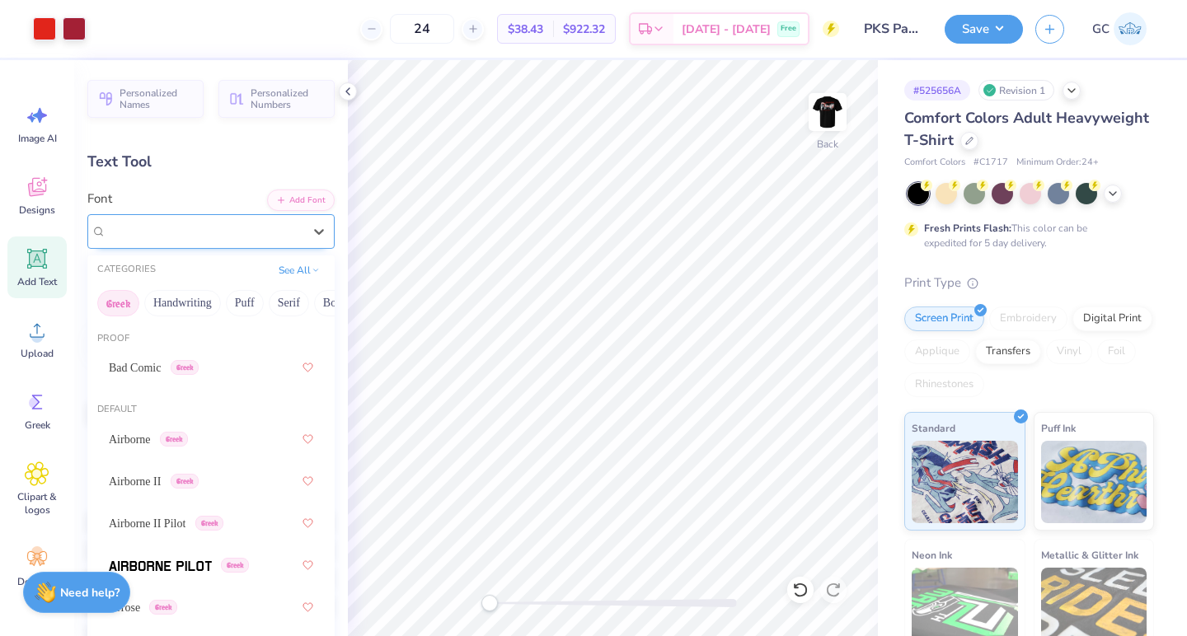
click at [195, 232] on div "Boecklins Universe Greek" at bounding box center [204, 231] width 199 height 26
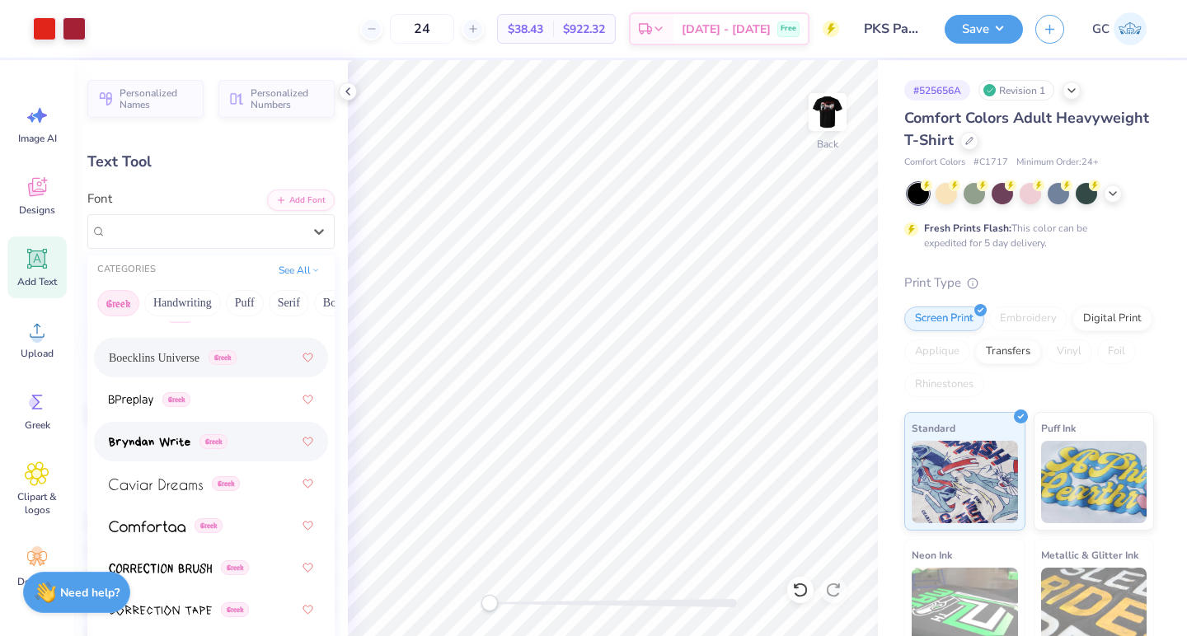
scroll to position [419, 0]
click at [133, 408] on div "Greek" at bounding box center [211, 399] width 204 height 30
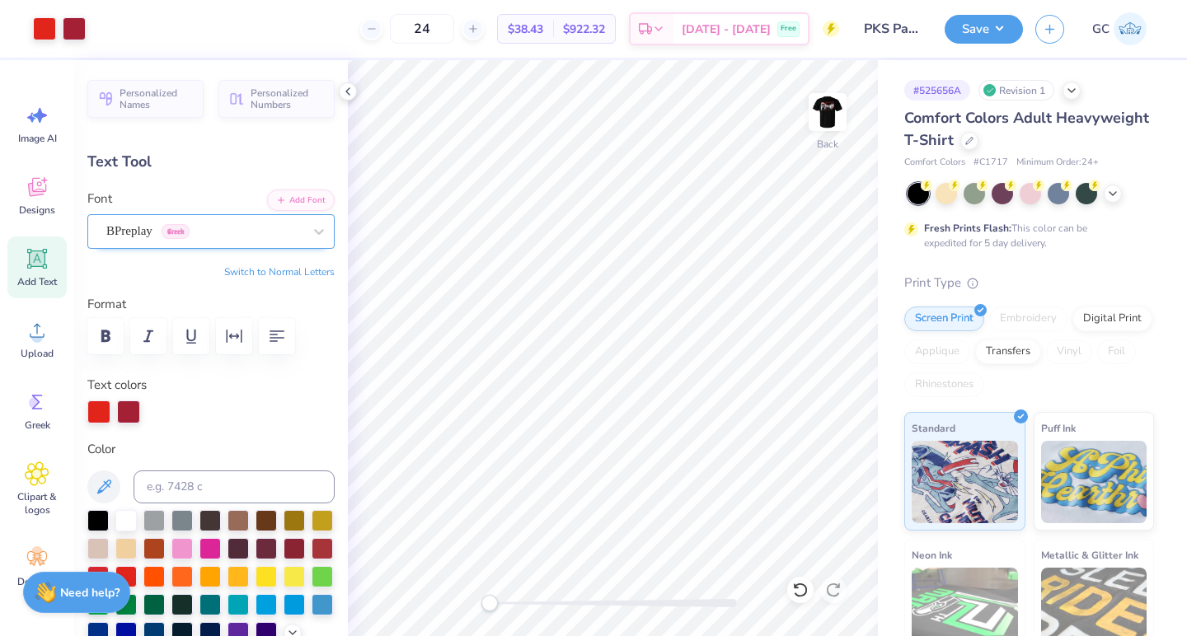
click at [216, 240] on div "BPreplay Greek" at bounding box center [204, 231] width 199 height 26
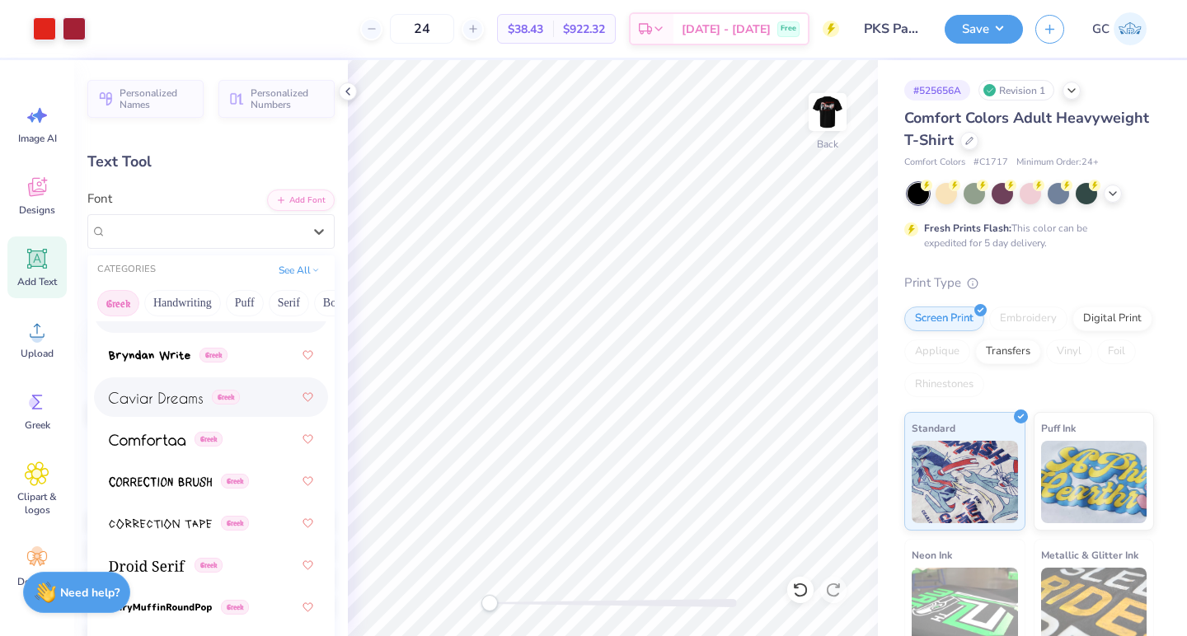
scroll to position [505, 0]
click at [154, 522] on img at bounding box center [160, 524] width 103 height 12
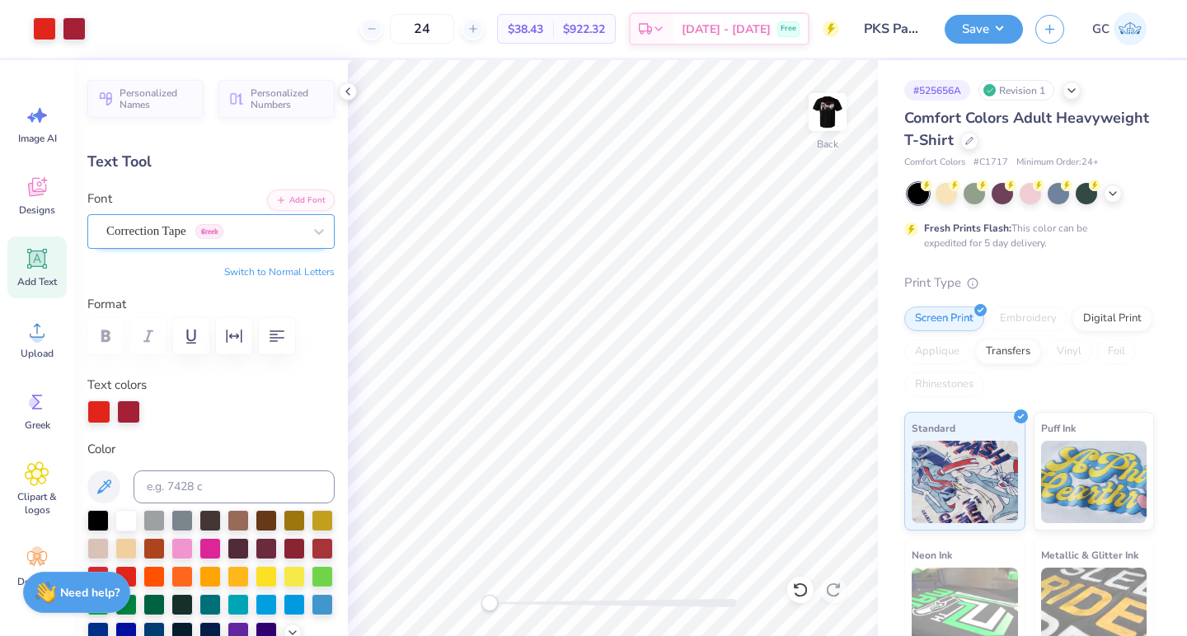
click at [295, 227] on div "Correction Tape Greek" at bounding box center [204, 231] width 199 height 26
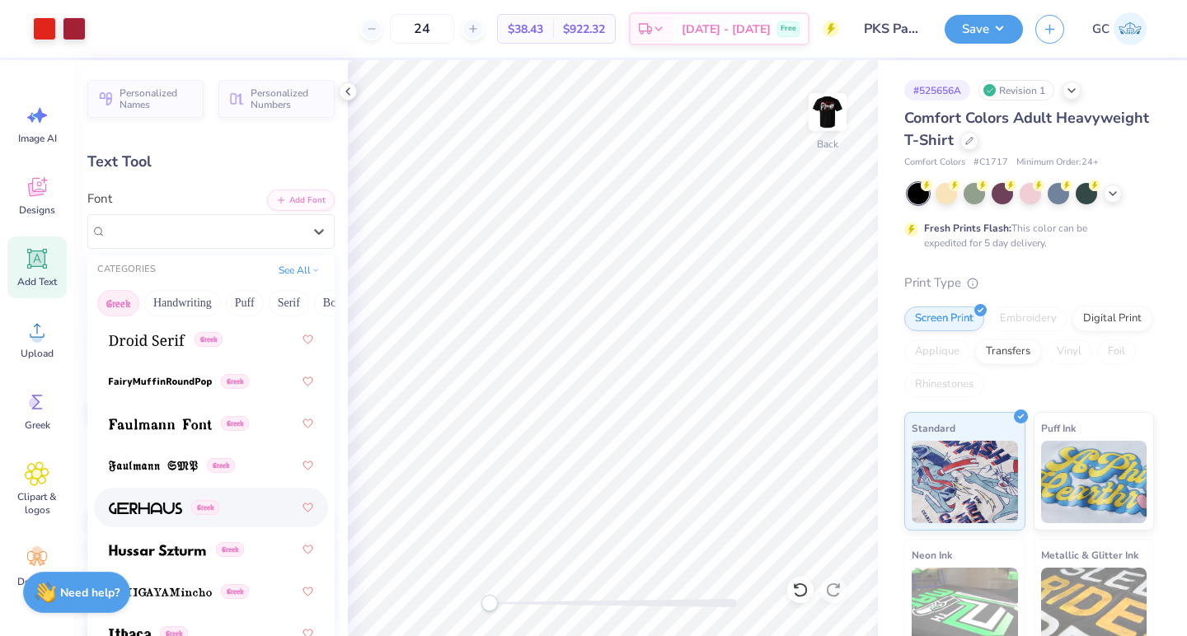
scroll to position [733, 0]
click at [152, 503] on img at bounding box center [145, 506] width 73 height 12
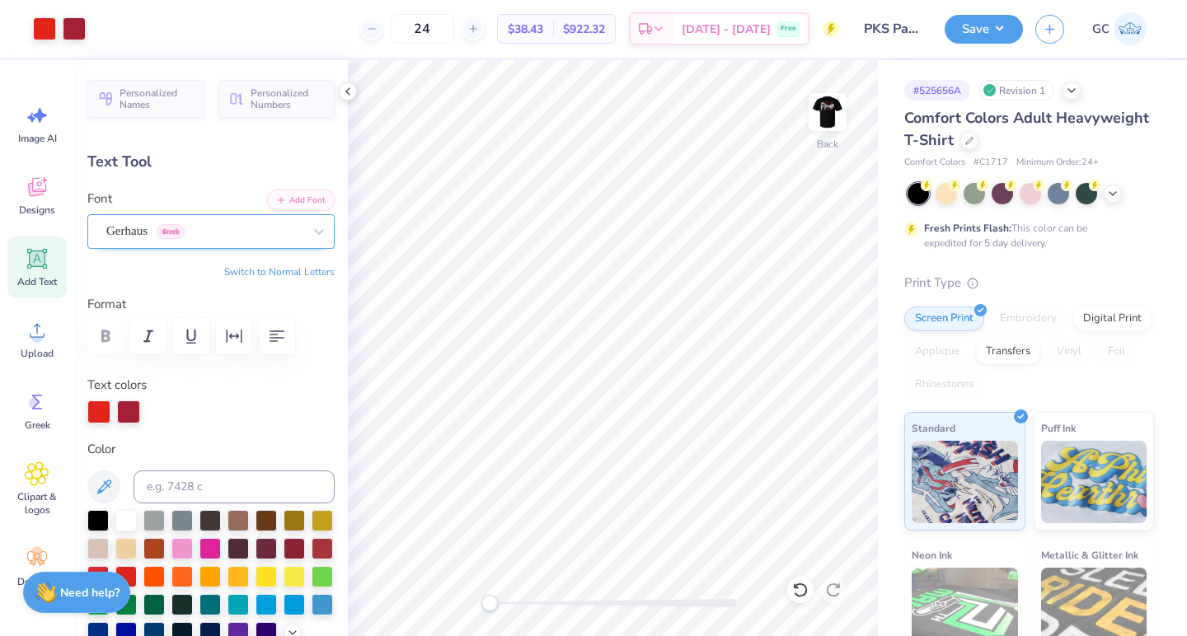
click at [281, 221] on div at bounding box center [204, 231] width 196 height 22
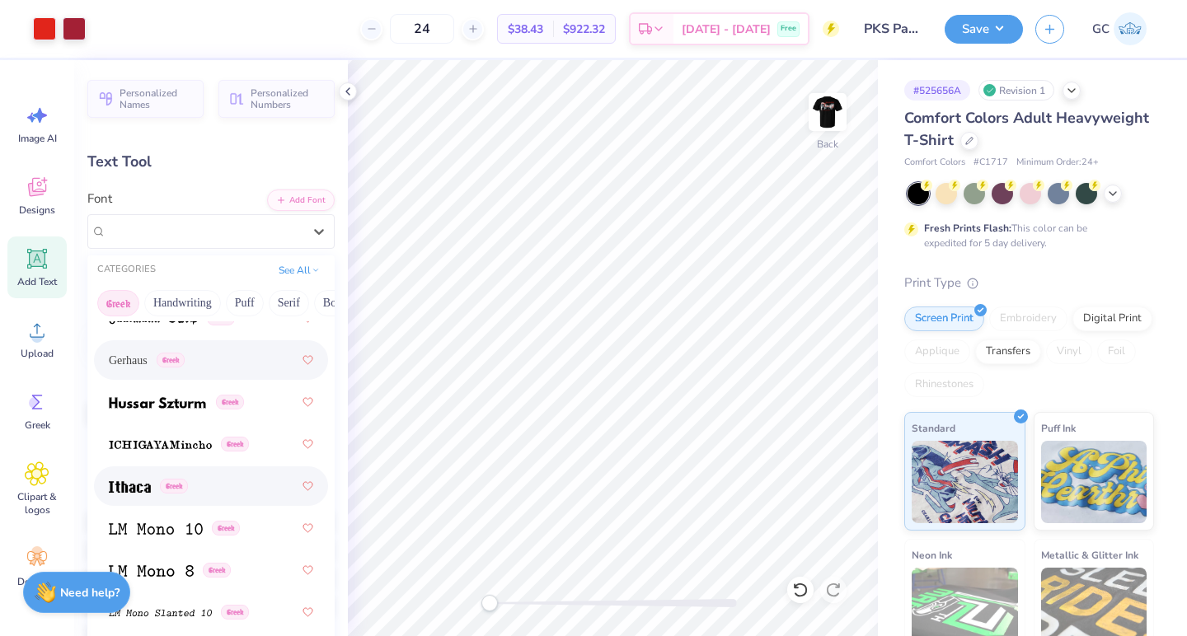
scroll to position [868, 0]
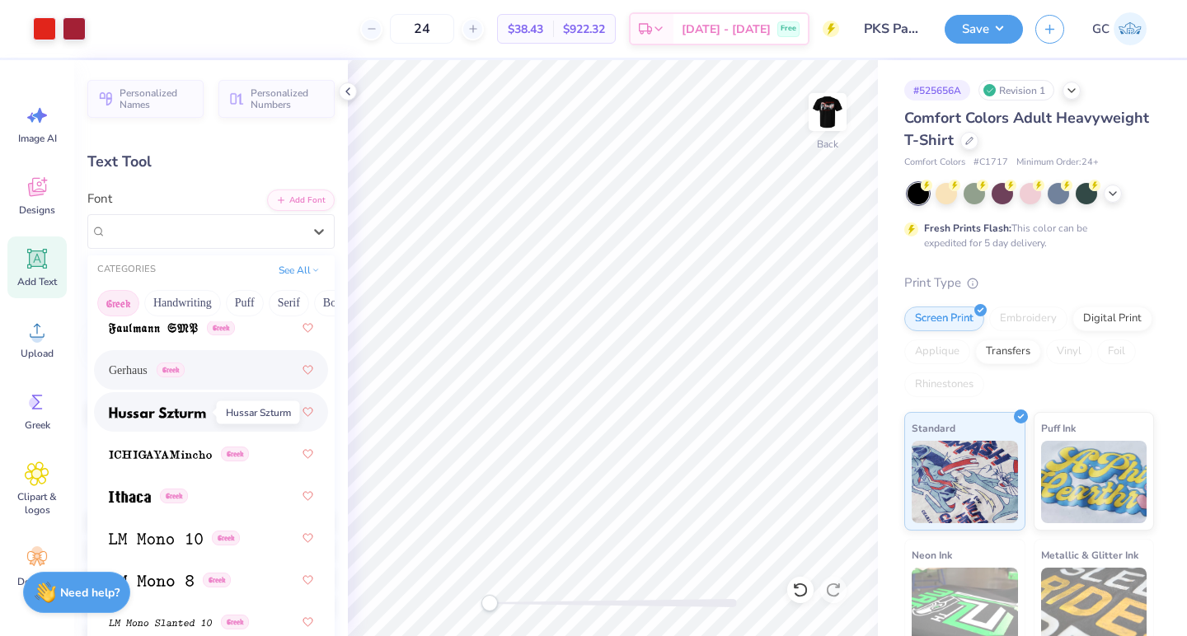
click at [156, 409] on img at bounding box center [157, 413] width 97 height 12
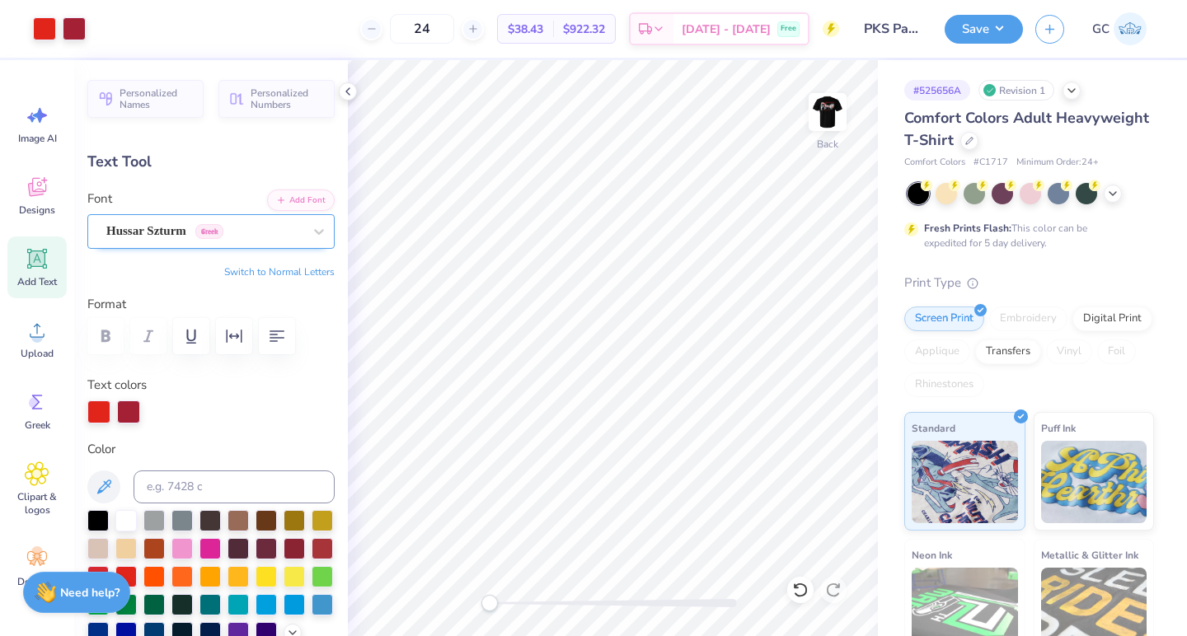
click at [258, 238] on div "Hussar Szturm Greek" at bounding box center [204, 231] width 199 height 26
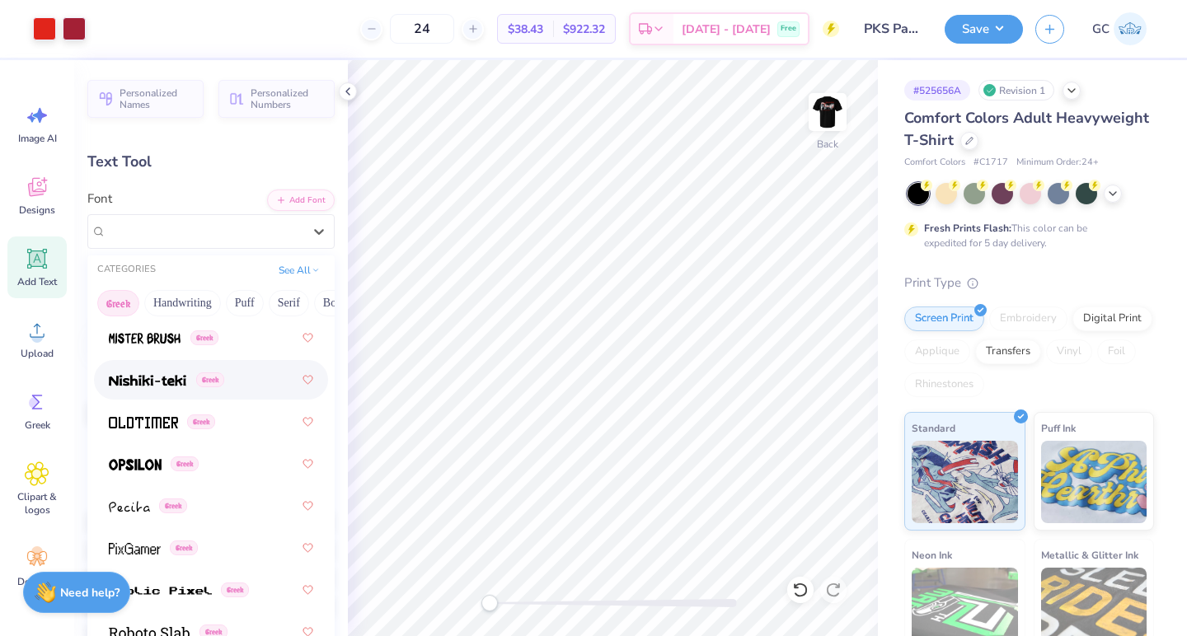
scroll to position [1242, 0]
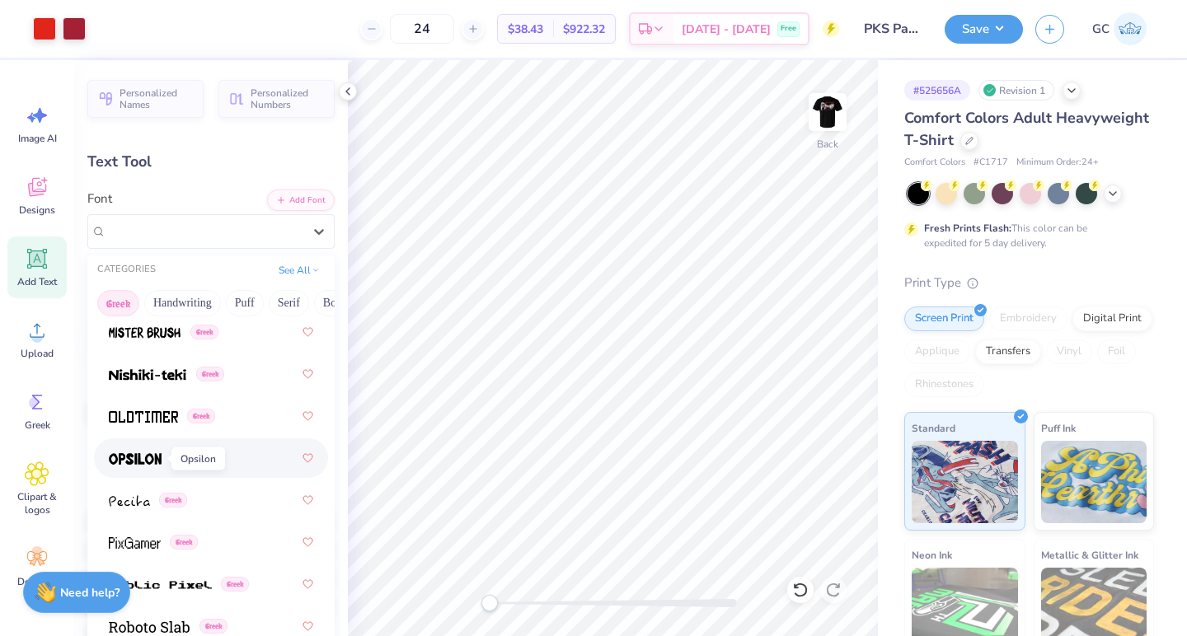
click at [124, 452] on span at bounding box center [135, 458] width 53 height 17
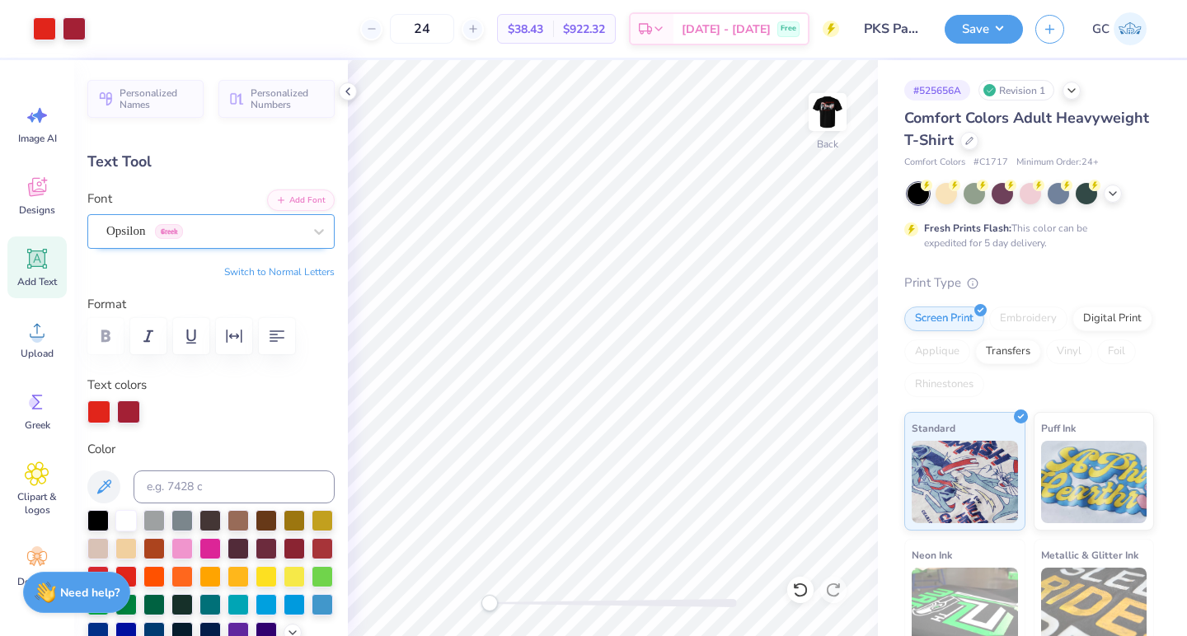
click at [268, 228] on div "Opsilon Greek" at bounding box center [204, 231] width 199 height 26
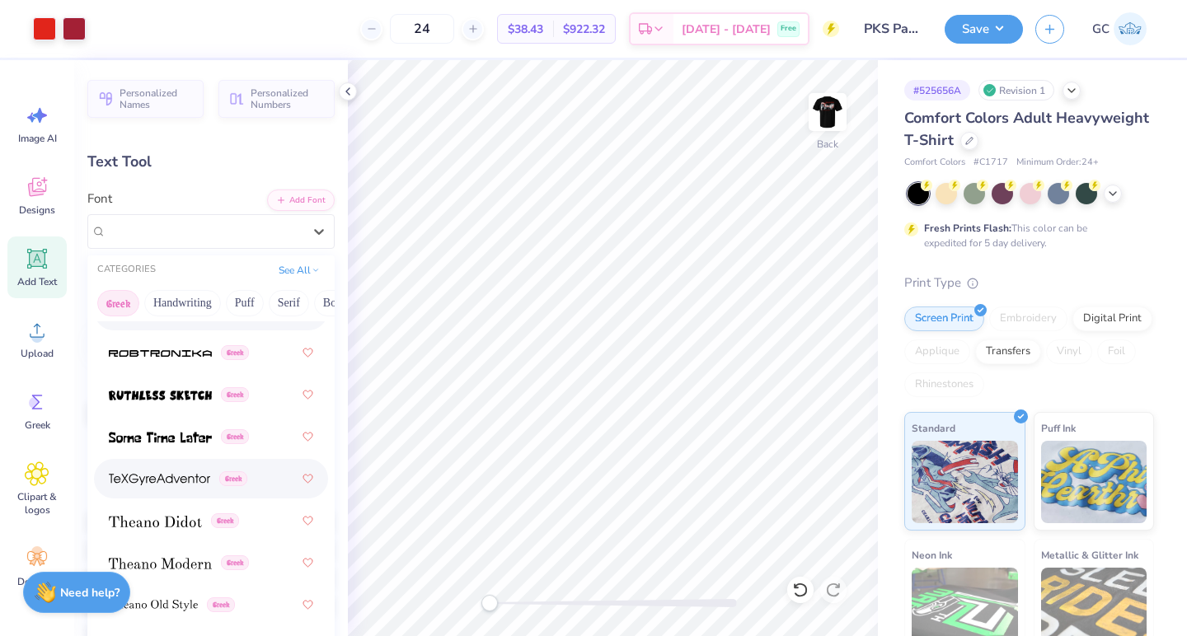
scroll to position [1633, 0]
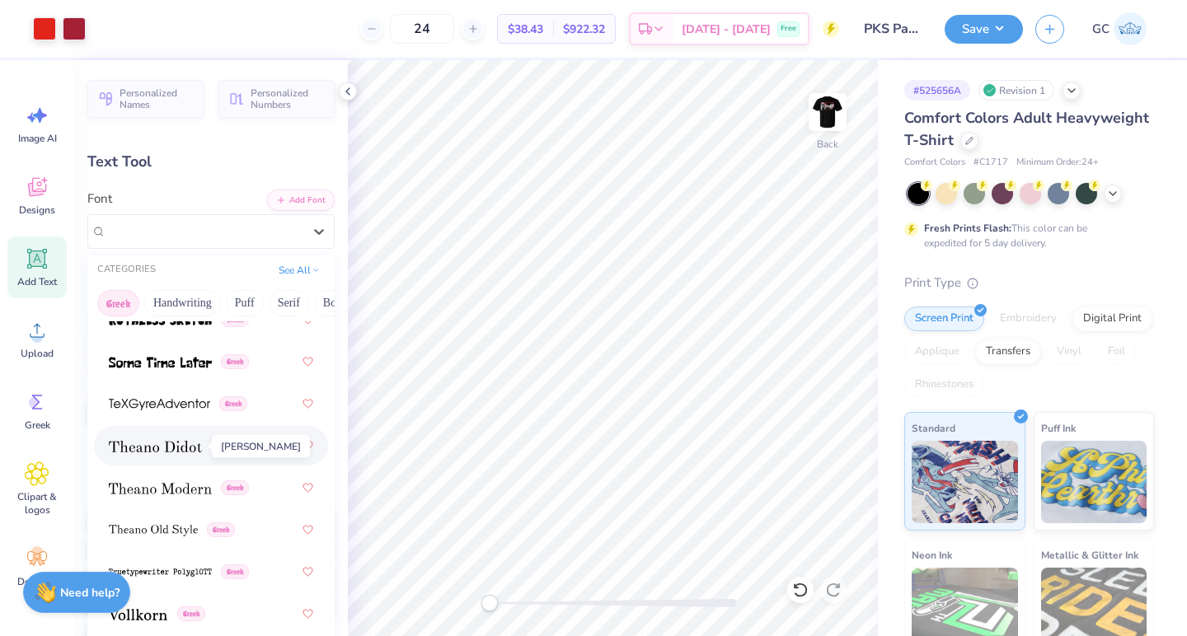
click at [150, 446] on img at bounding box center [155, 447] width 93 height 12
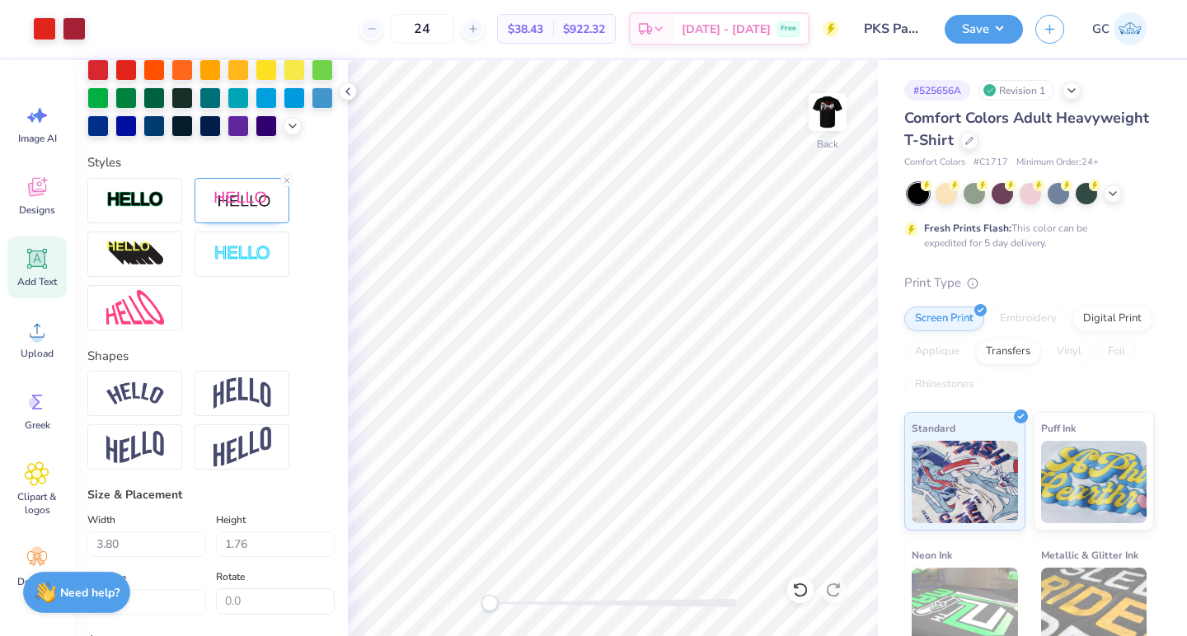
scroll to position [511, 0]
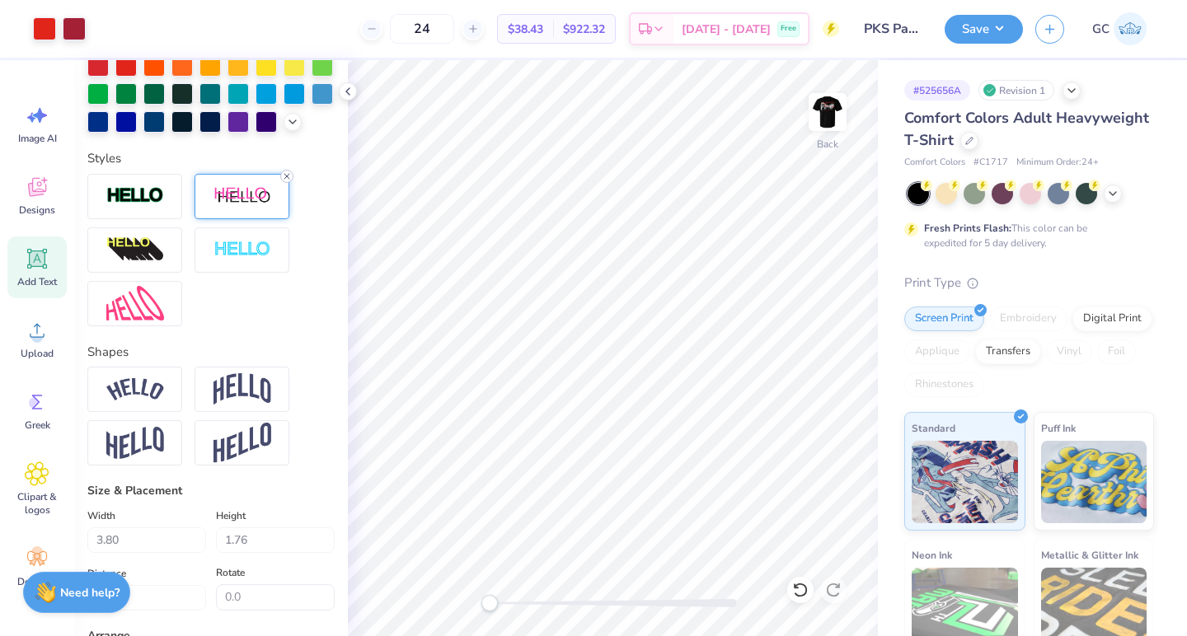
click at [288, 176] on line at bounding box center [286, 176] width 5 height 5
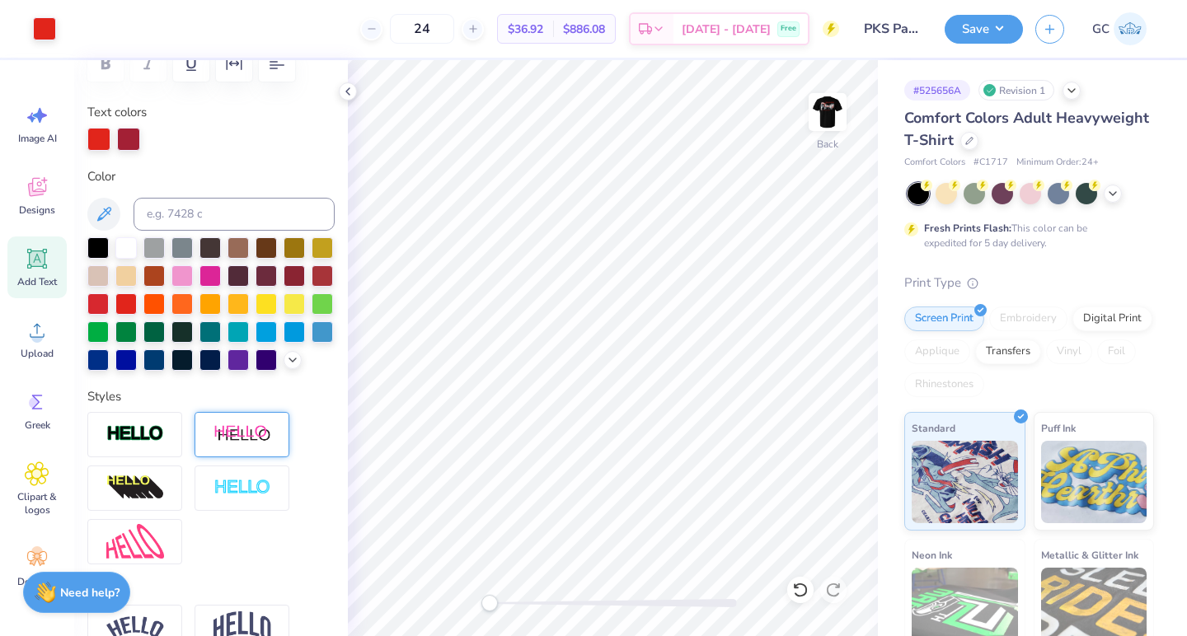
scroll to position [0, 0]
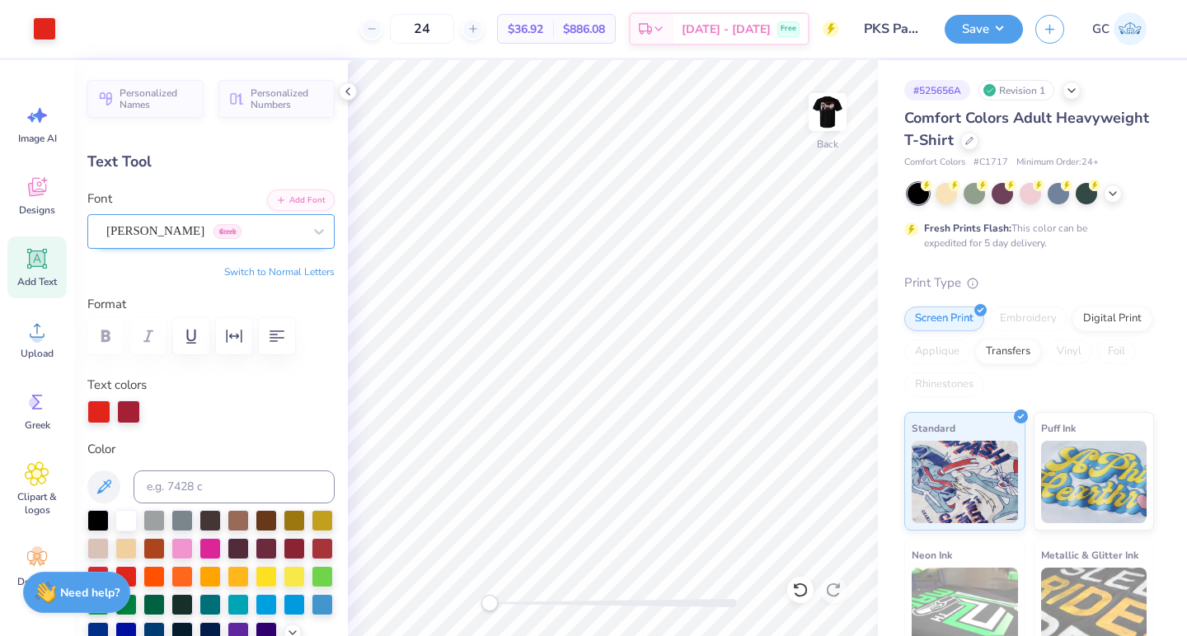
click at [251, 236] on div "[PERSON_NAME] Greek" at bounding box center [204, 231] width 199 height 26
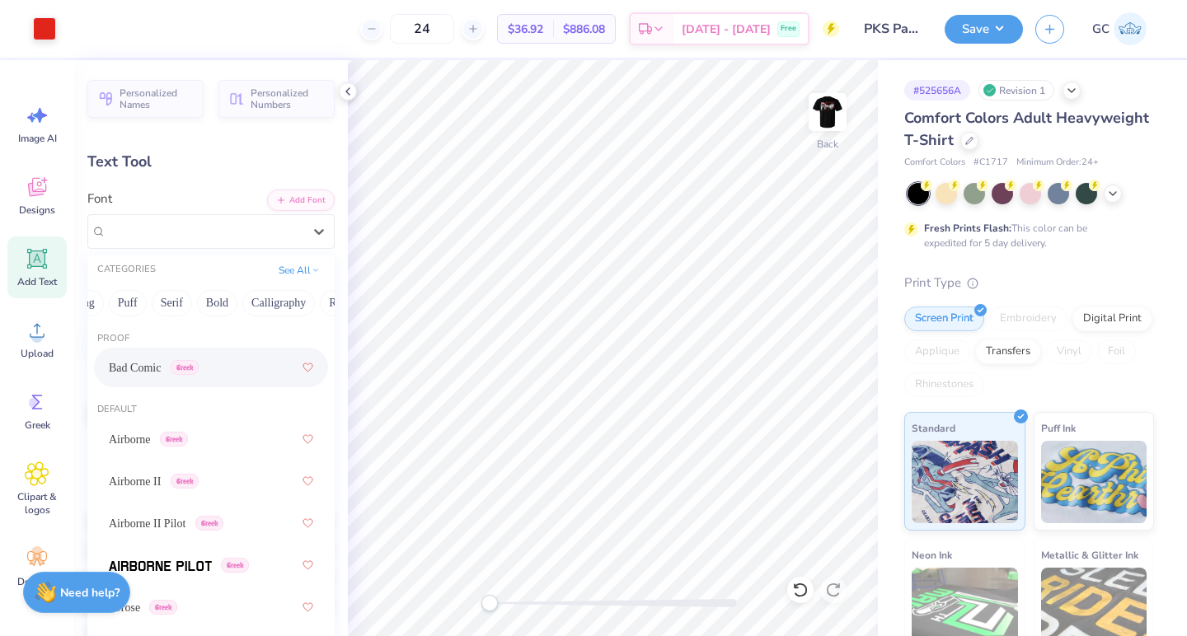
scroll to position [0, 467]
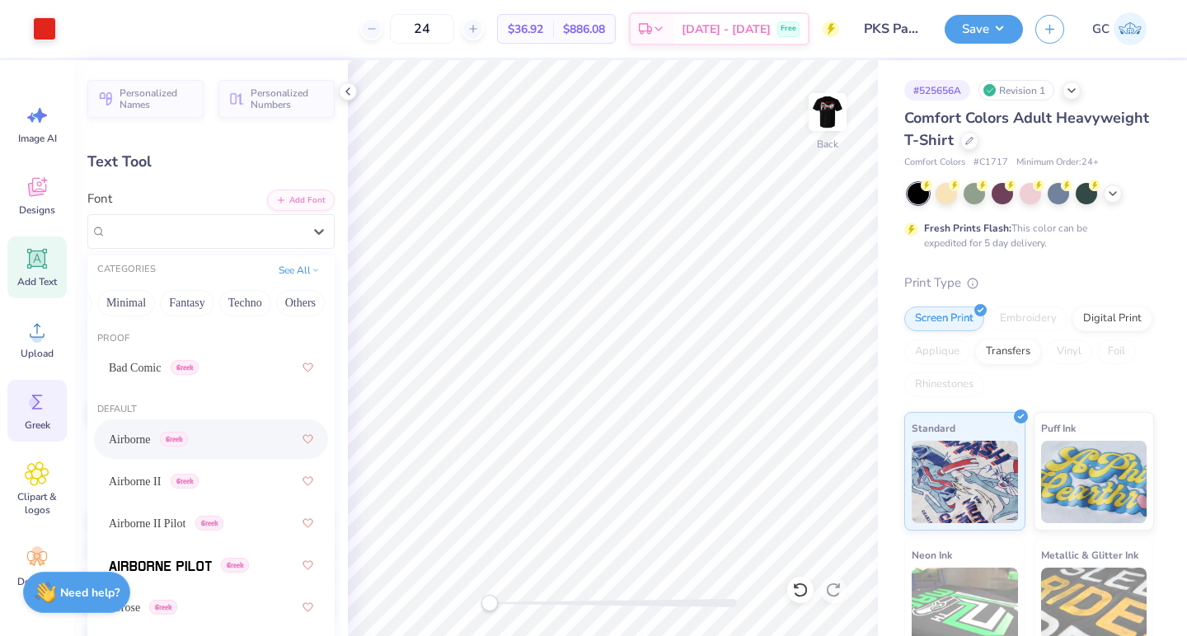
click at [34, 410] on icon at bounding box center [37, 402] width 25 height 25
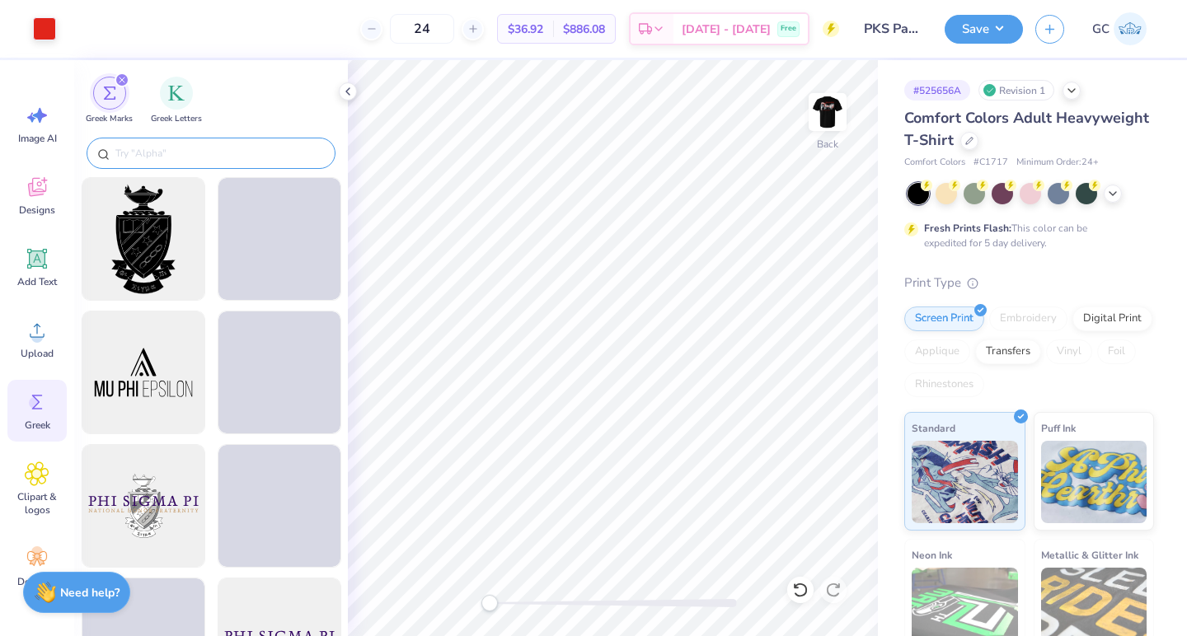
click at [228, 148] on input "text" at bounding box center [219, 153] width 211 height 16
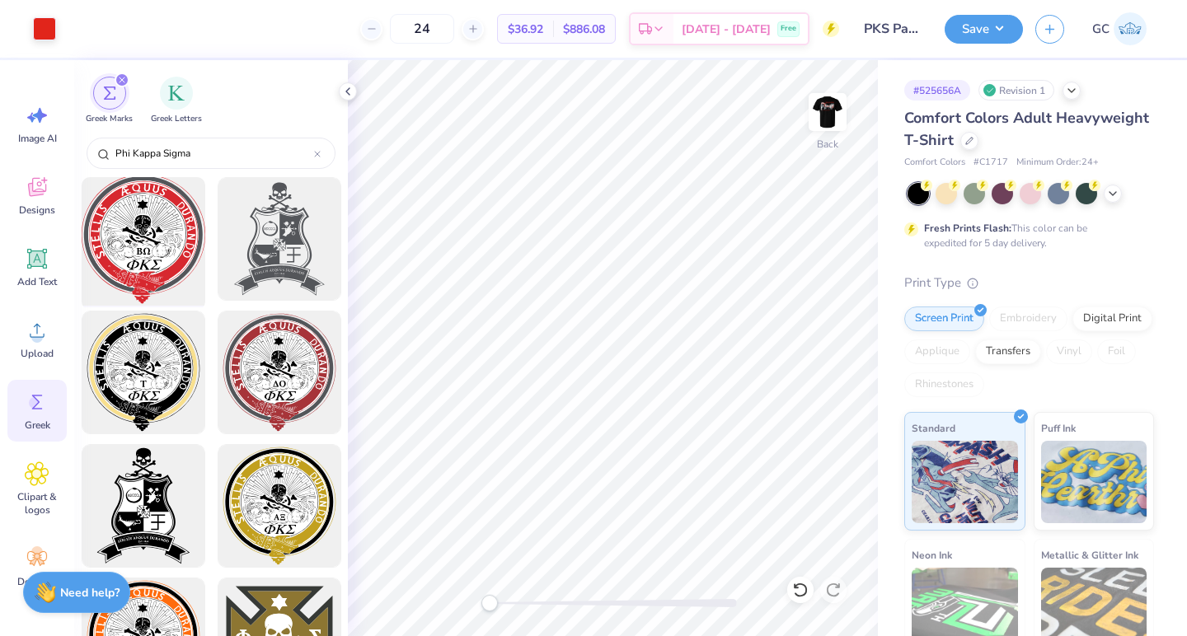
type input "Phi Kappa Sigma"
click at [153, 241] on div at bounding box center [143, 239] width 136 height 136
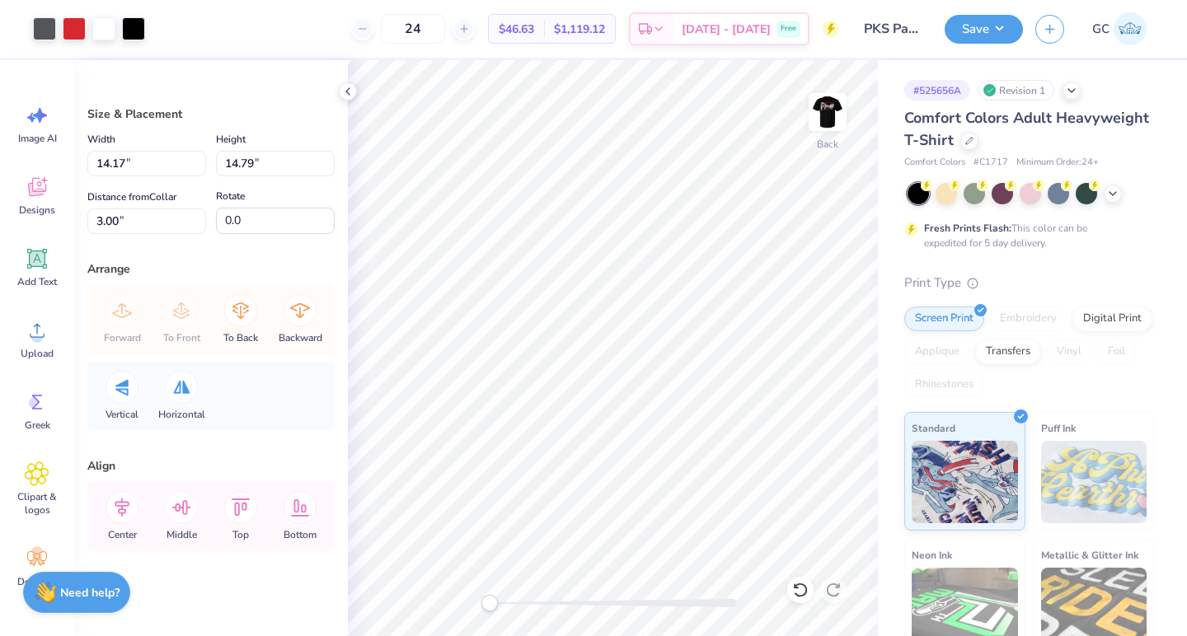
type input "4.08"
type input "4.26"
type input "13.53"
type input "2.86"
type input "2.98"
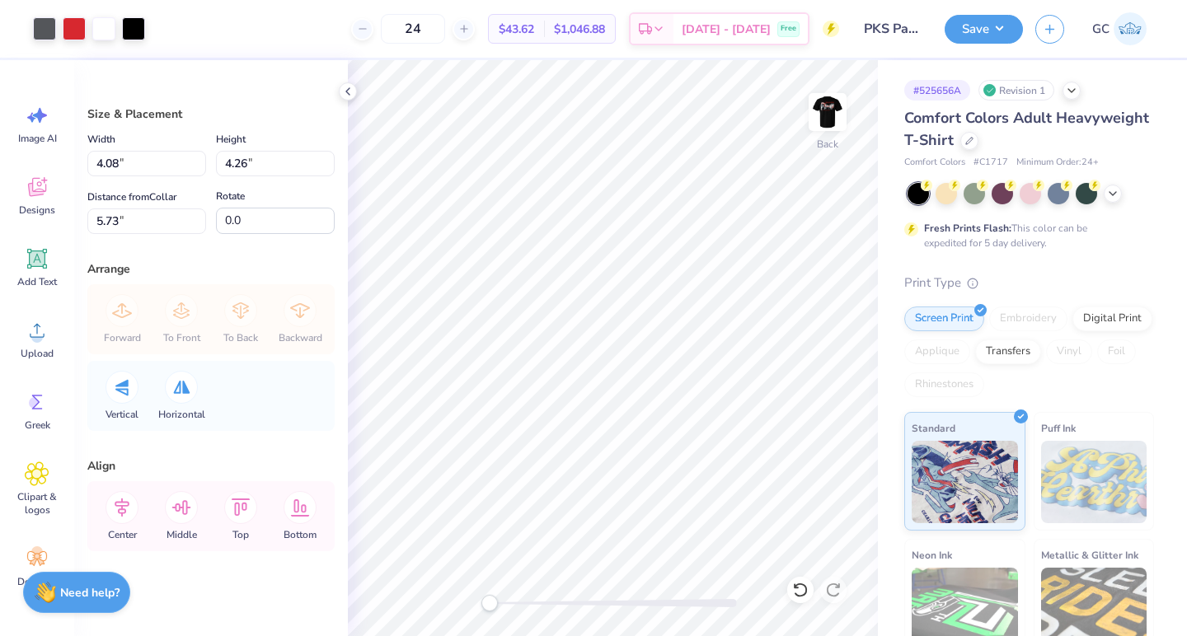
type input "7.00"
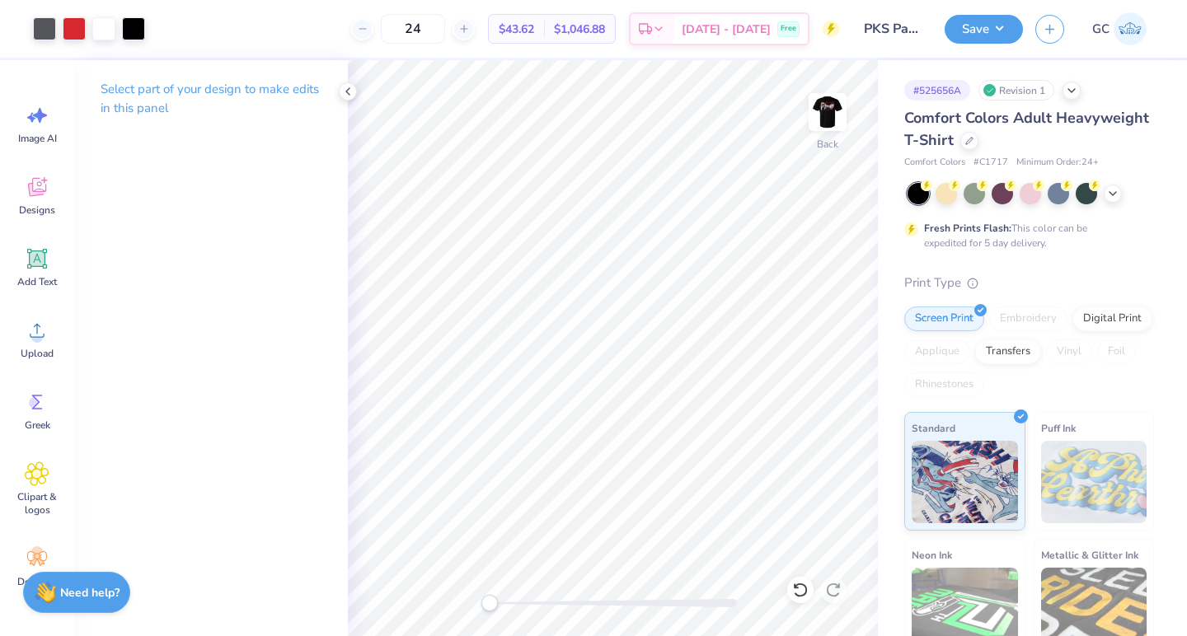
drag, startPoint x: 461, startPoint y: 41, endPoint x: 359, endPoint y: 30, distance: 102.9
click at [359, 30] on div "24 $43.62 Per Item $1,046.88 Total Est. Delivery [DATE] - [DATE] Free" at bounding box center [498, 29] width 682 height 58
drag, startPoint x: 465, startPoint y: 25, endPoint x: 428, endPoint y: 24, distance: 37.1
click at [428, 24] on input "48" at bounding box center [413, 29] width 64 height 30
click at [665, 25] on icon at bounding box center [658, 31] width 13 height 13
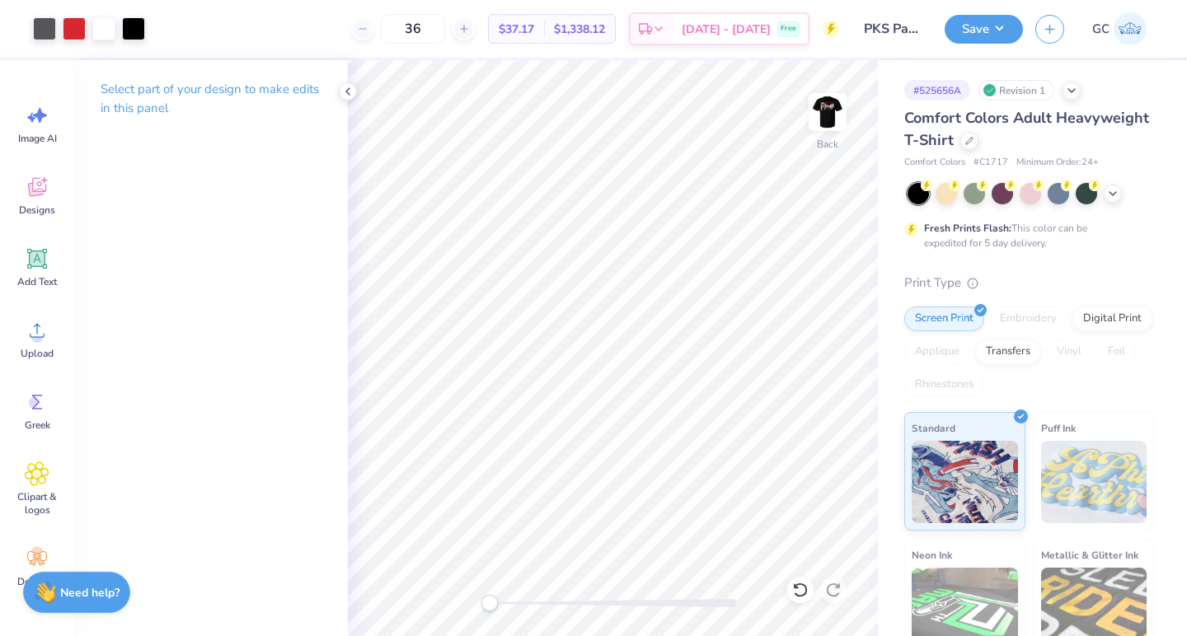
drag, startPoint x: 461, startPoint y: 32, endPoint x: 358, endPoint y: 23, distance: 103.4
click at [358, 23] on div "36 $37.17 Per Item $1,338.12 Total Est. Delivery [DATE] - [DATE] Free" at bounding box center [498, 29] width 682 height 58
drag, startPoint x: 453, startPoint y: 23, endPoint x: 429, endPoint y: 24, distance: 23.9
click at [429, 24] on input "48" at bounding box center [413, 29] width 64 height 30
type input "12"
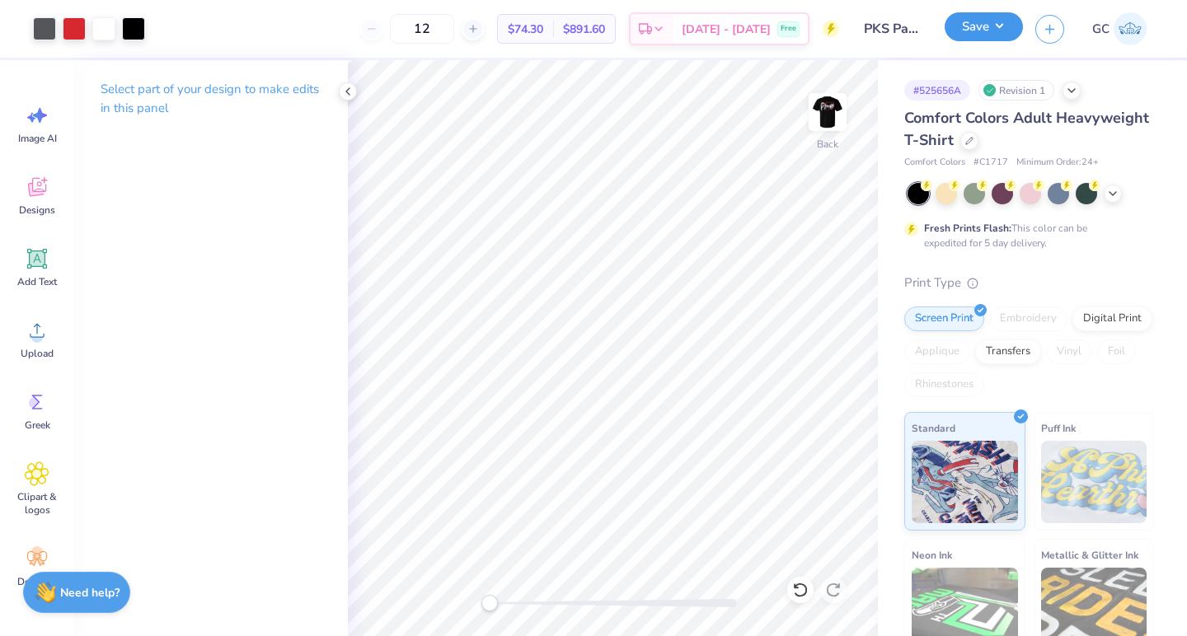
click at [999, 23] on button "Save" at bounding box center [984, 26] width 78 height 29
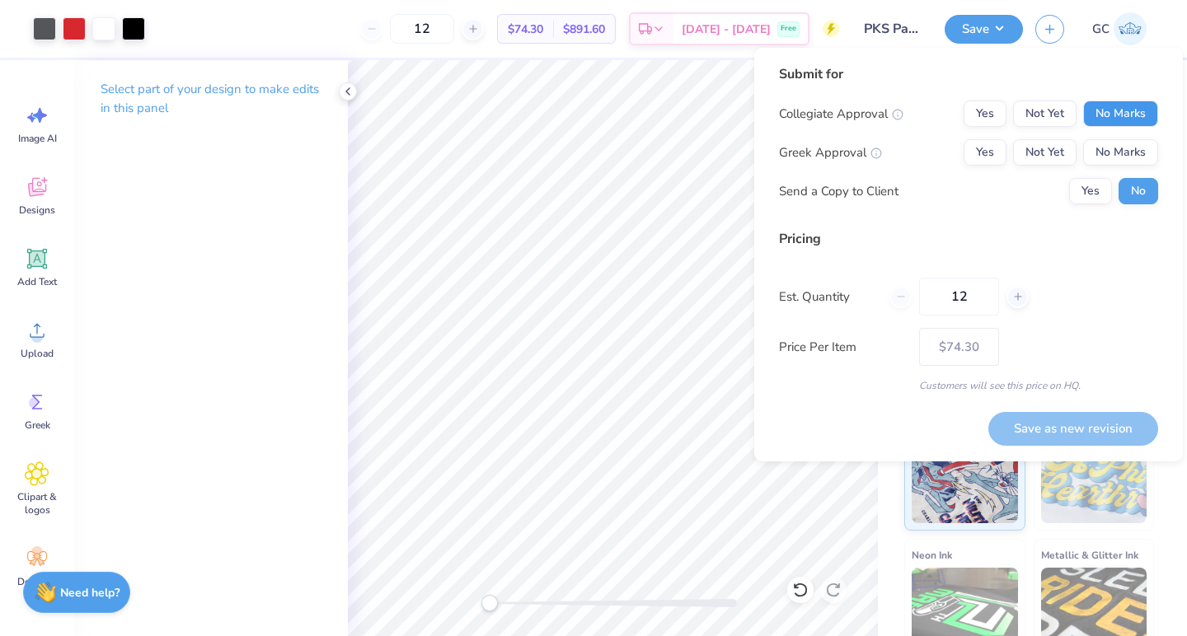
click at [1110, 106] on button "No Marks" at bounding box center [1120, 114] width 75 height 26
click at [992, 154] on button "Yes" at bounding box center [985, 152] width 43 height 26
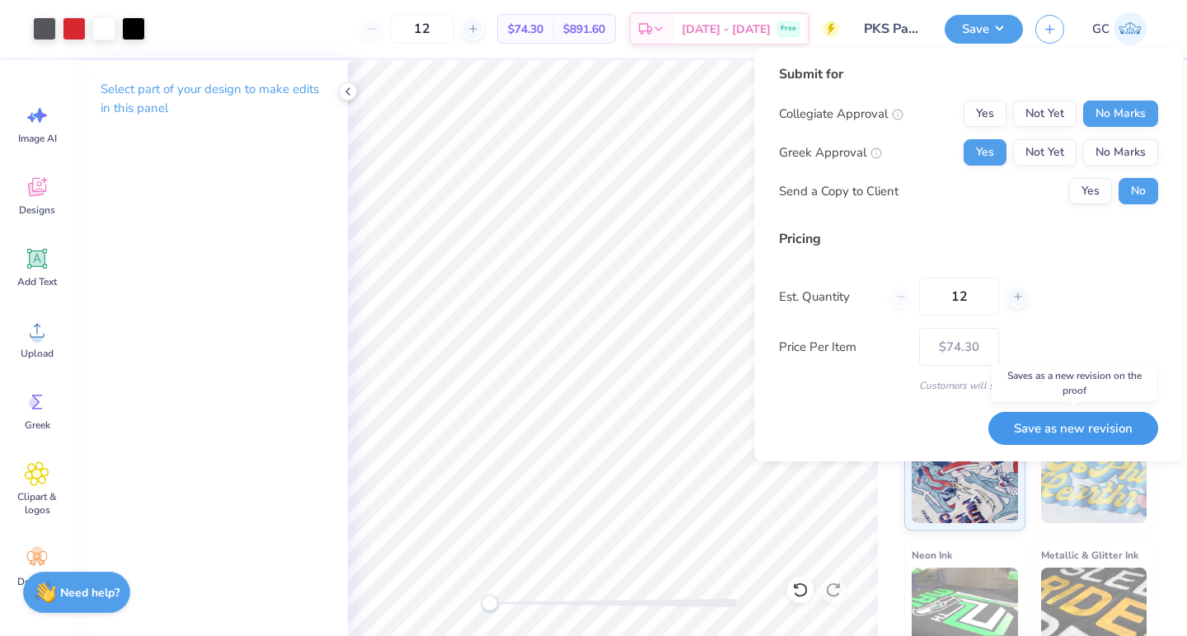
click at [1051, 429] on button "Save as new revision" at bounding box center [1073, 429] width 170 height 34
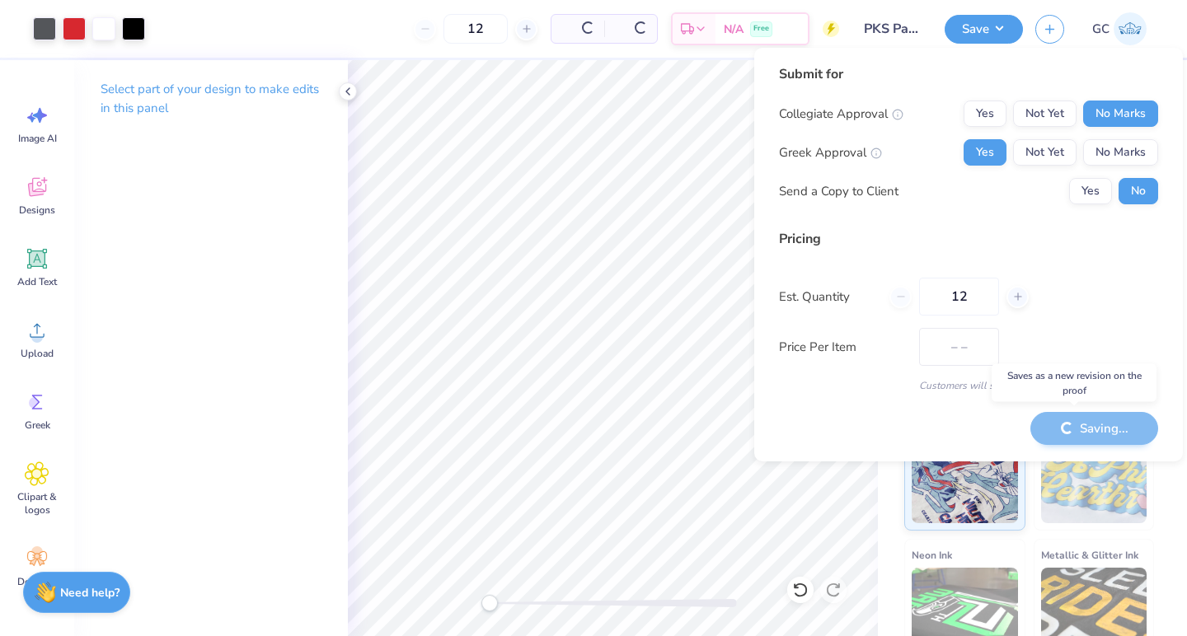
type input "$74.30"
